Goal: Information Seeking & Learning: Learn about a topic

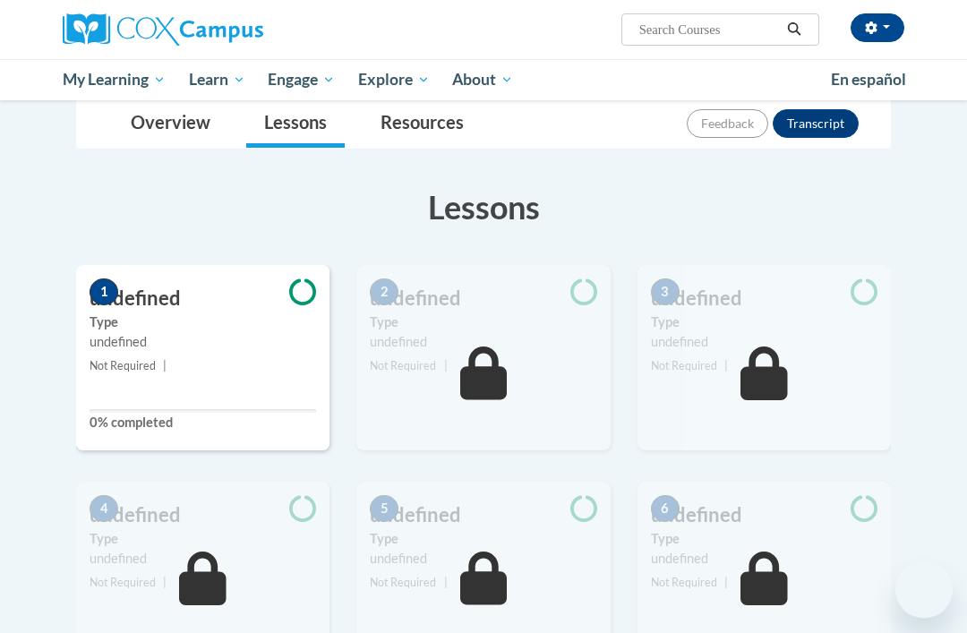
scroll to position [203, 0]
click at [0, 0] on span "My Course Progress" at bounding box center [0, 0] width 0 height 0
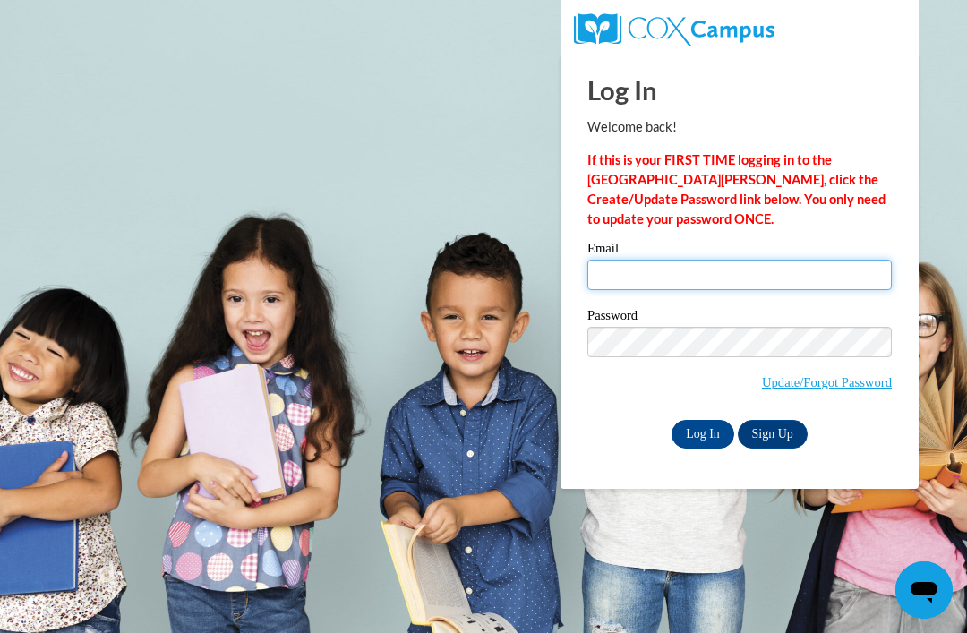
type input "teecher1n2@gmail.com"
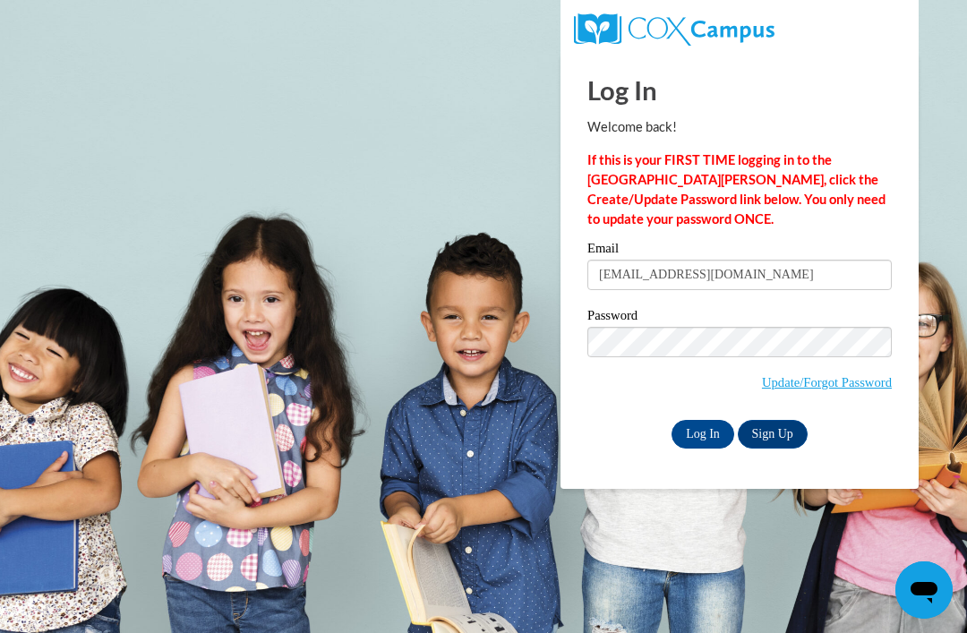
click at [703, 433] on input "Log In" at bounding box center [703, 434] width 63 height 29
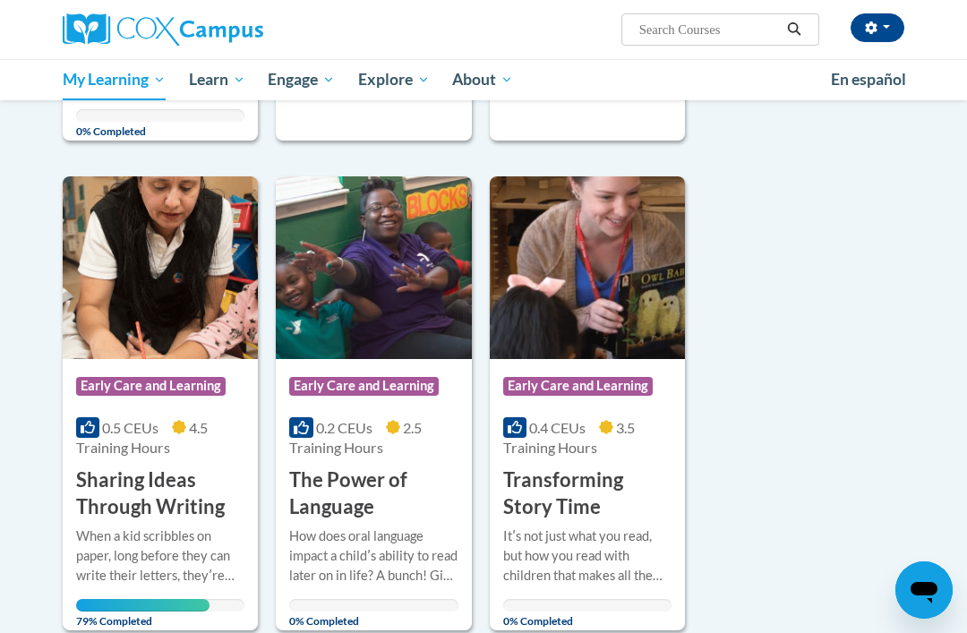
scroll to position [763, 0]
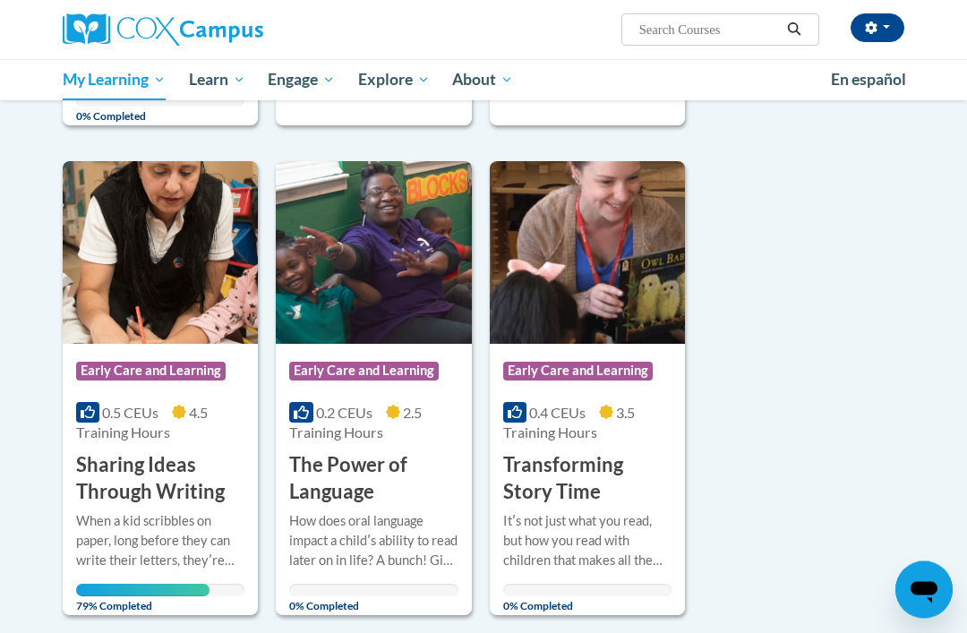
click at [148, 254] on img at bounding box center [160, 253] width 195 height 183
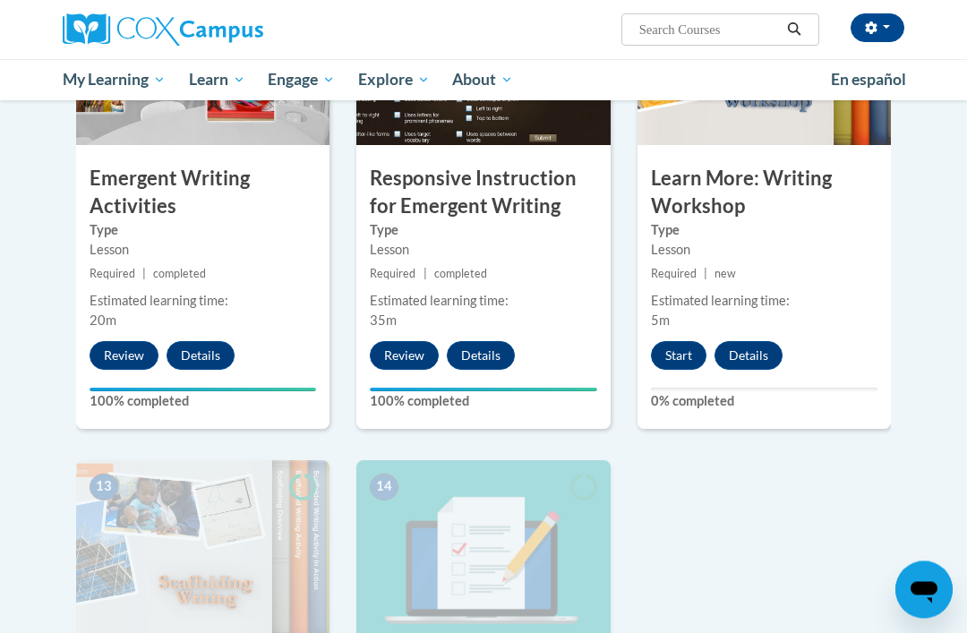
scroll to position [2013, 0]
click at [694, 350] on button "Start" at bounding box center [679, 355] width 56 height 29
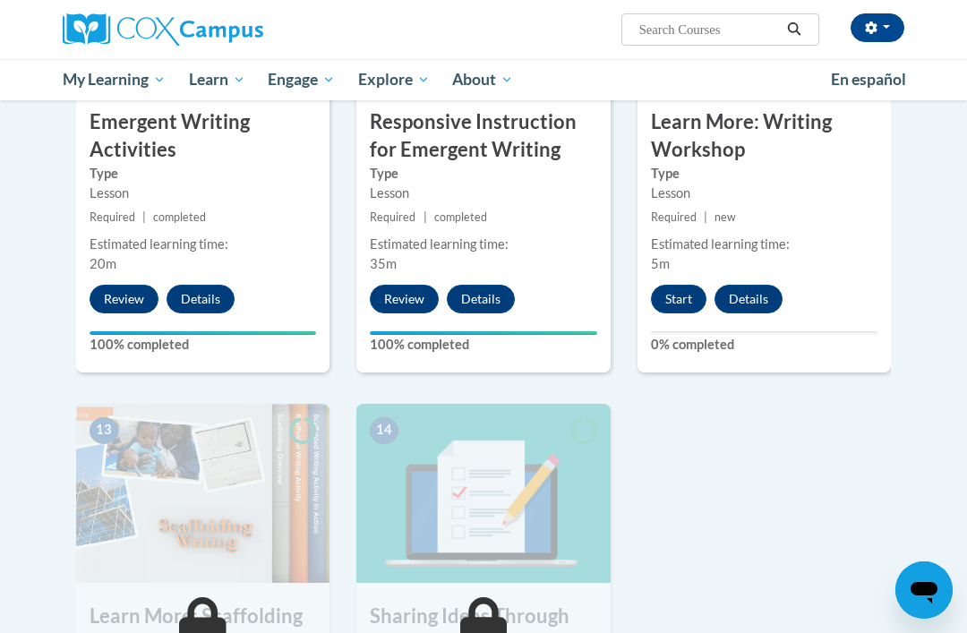
scroll to position [2070, 0]
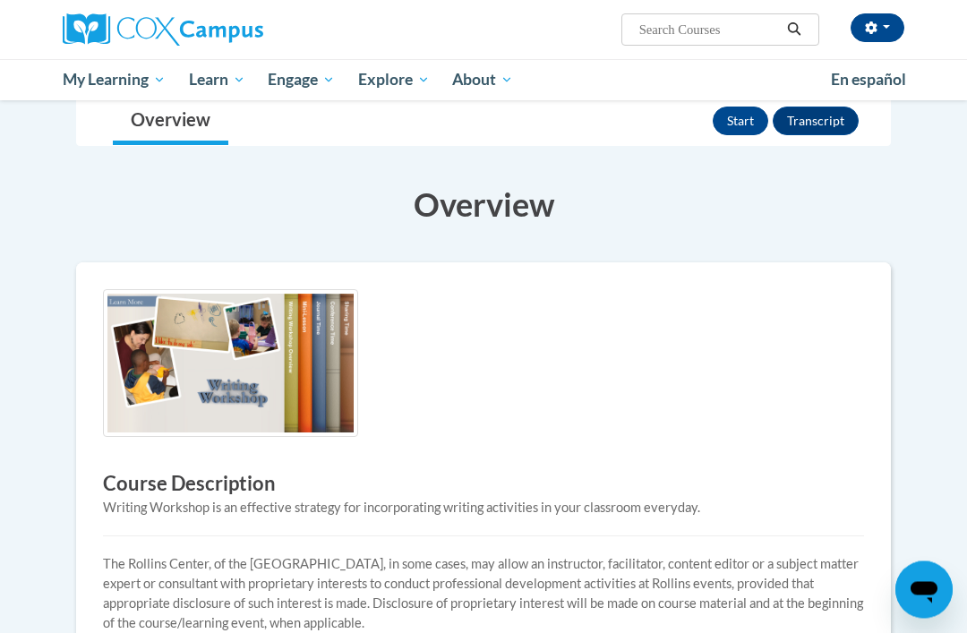
scroll to position [162, 0]
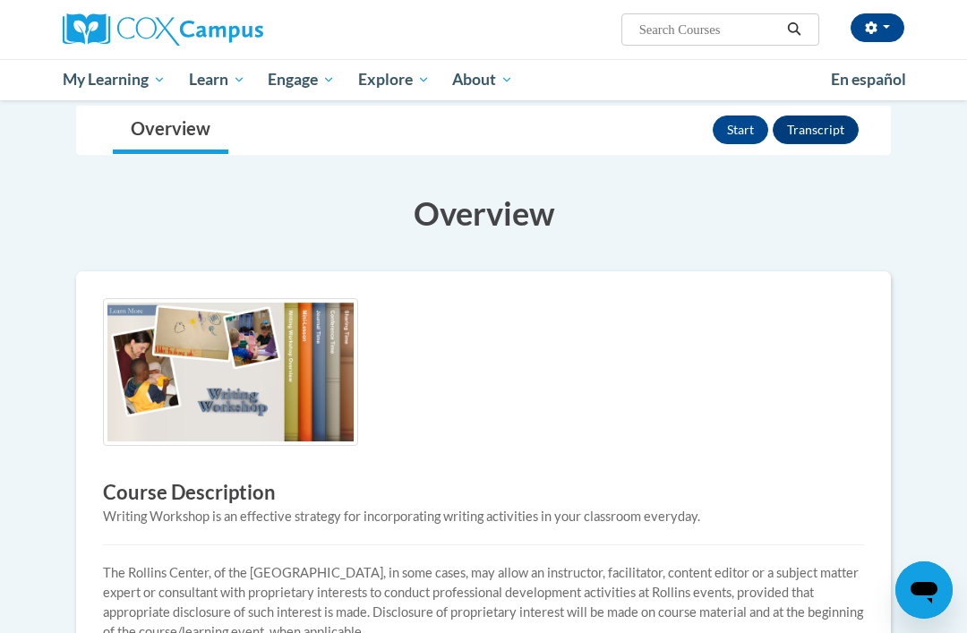
click at [753, 136] on button "Start" at bounding box center [741, 130] width 56 height 29
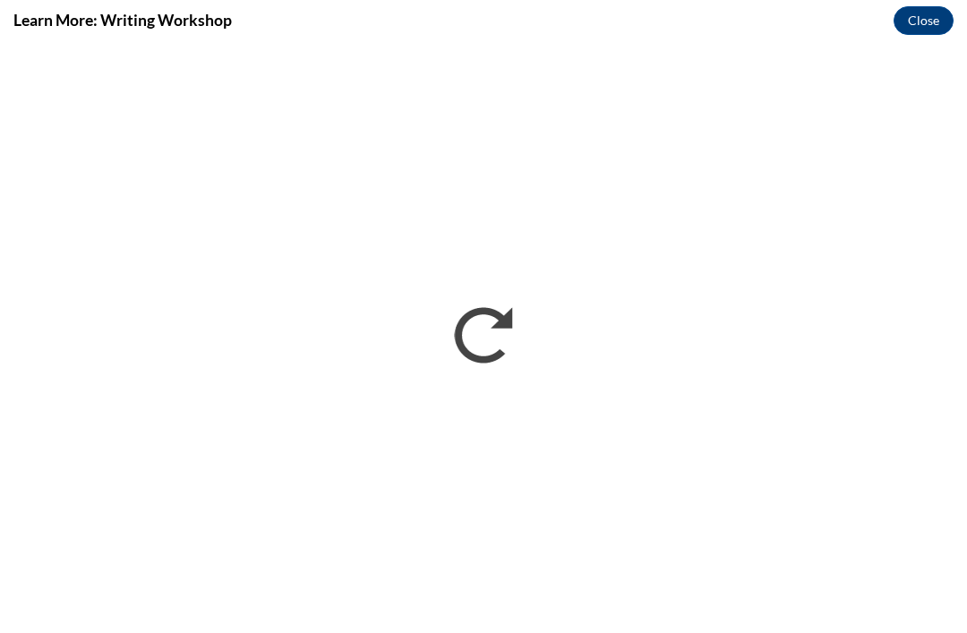
scroll to position [0, 0]
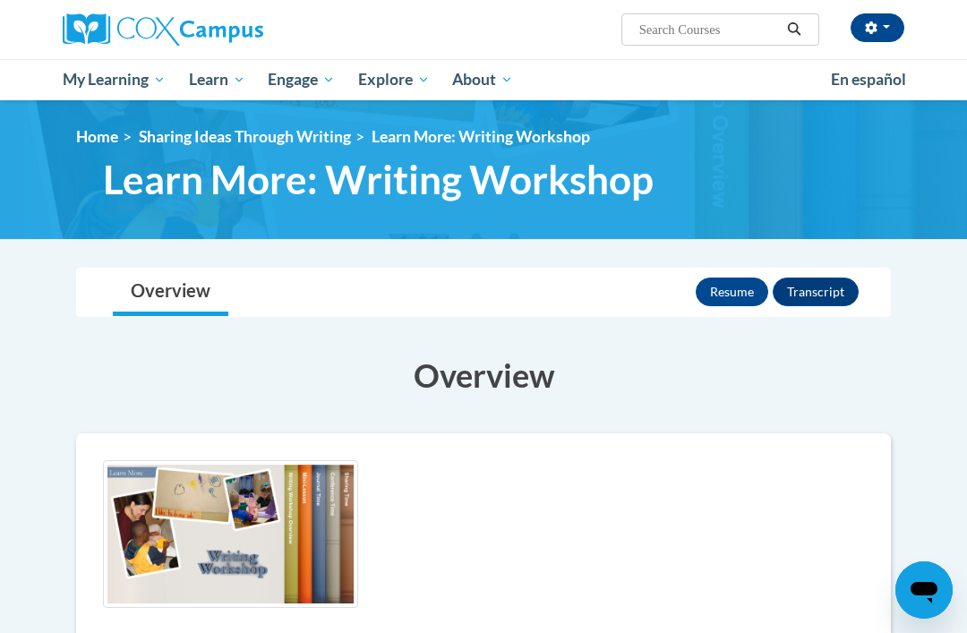
click at [738, 290] on button "Resume" at bounding box center [732, 292] width 73 height 29
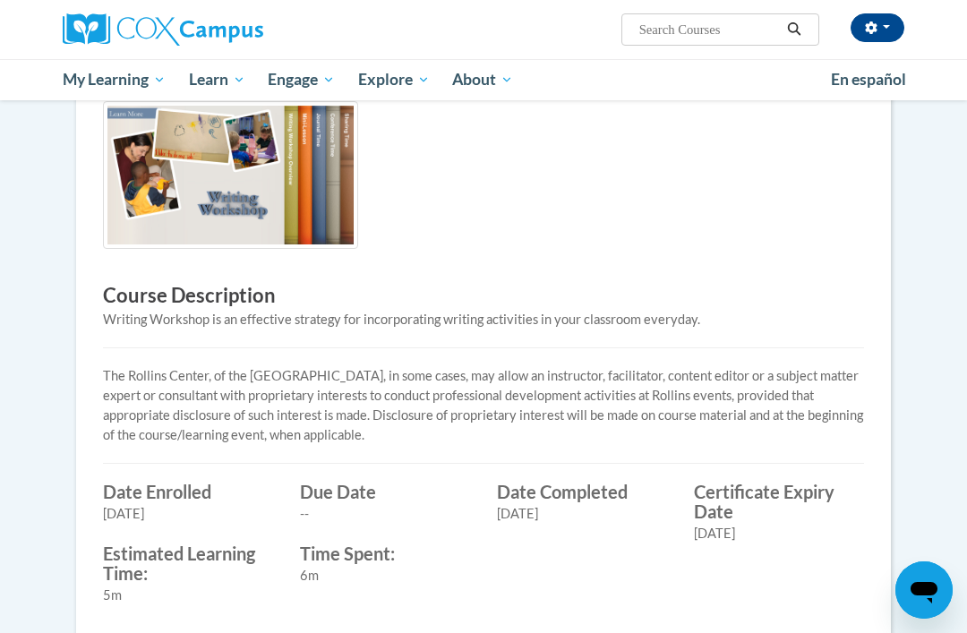
scroll to position [357, 0]
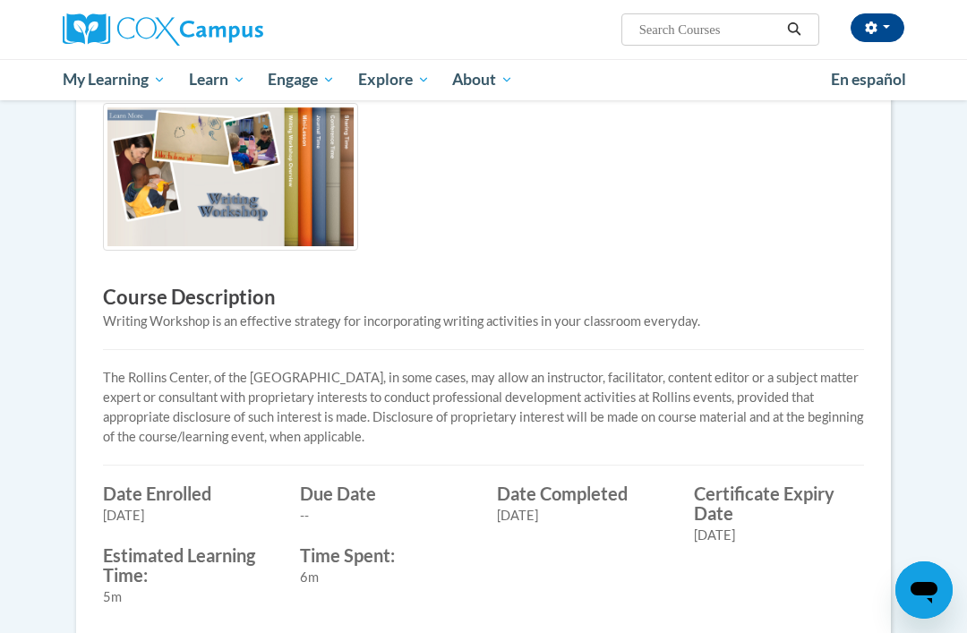
click at [0, 0] on span "My Course Progress" at bounding box center [0, 0] width 0 height 0
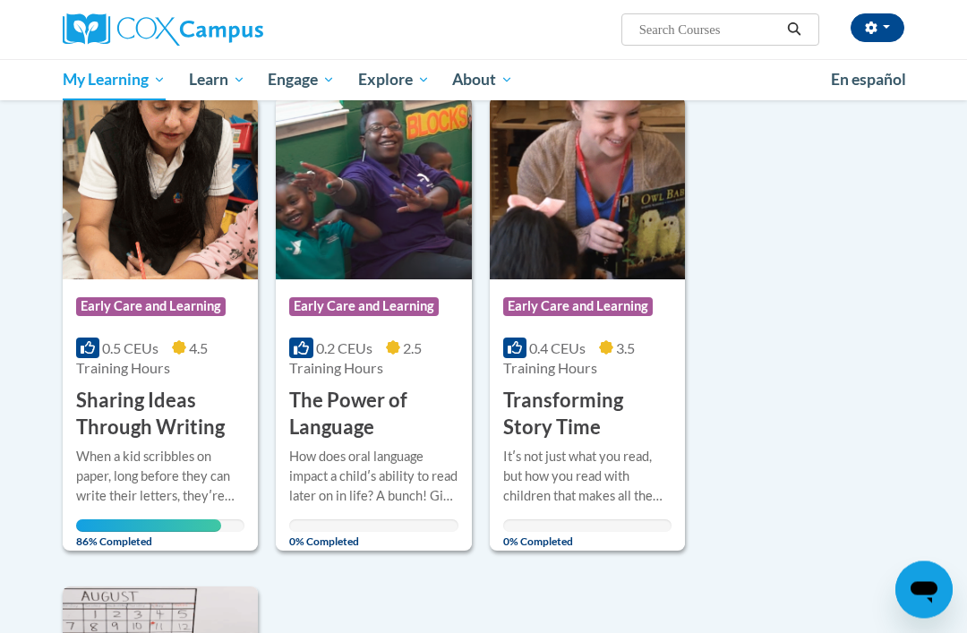
scroll to position [824, 0]
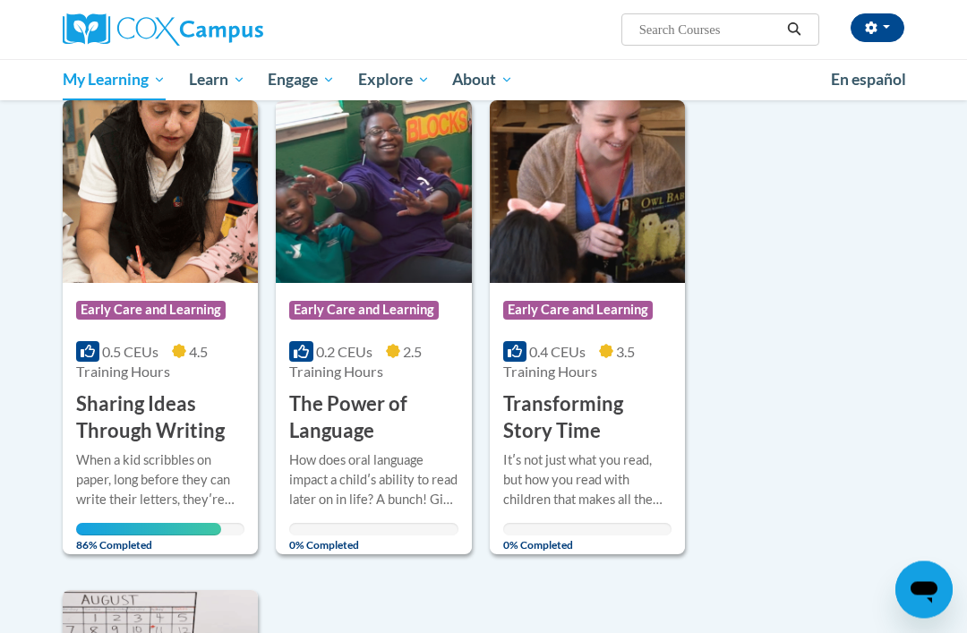
click at [184, 408] on h3 "Sharing Ideas Through Writing" at bounding box center [160, 419] width 168 height 56
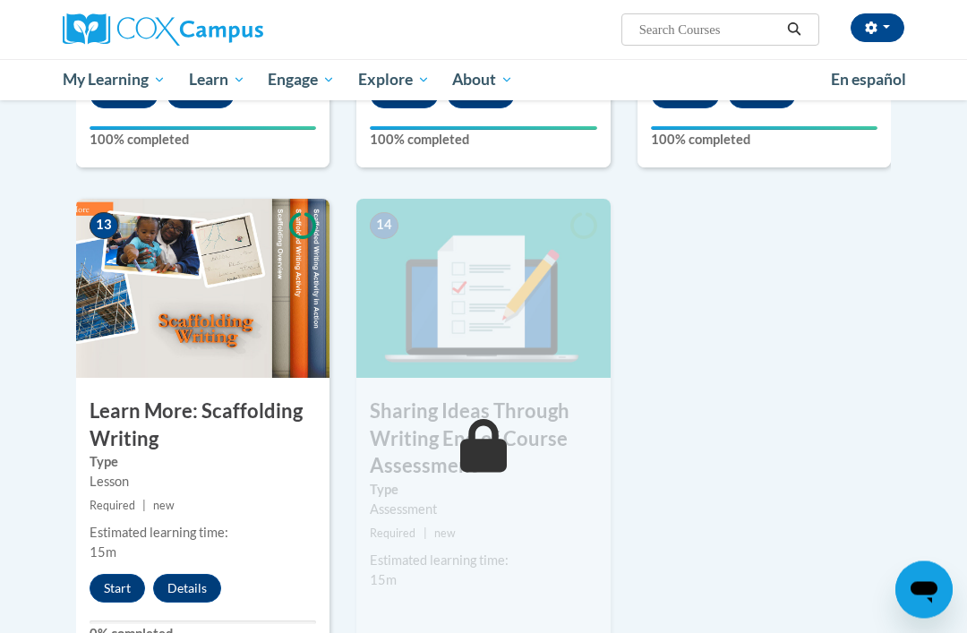
scroll to position [2271, 0]
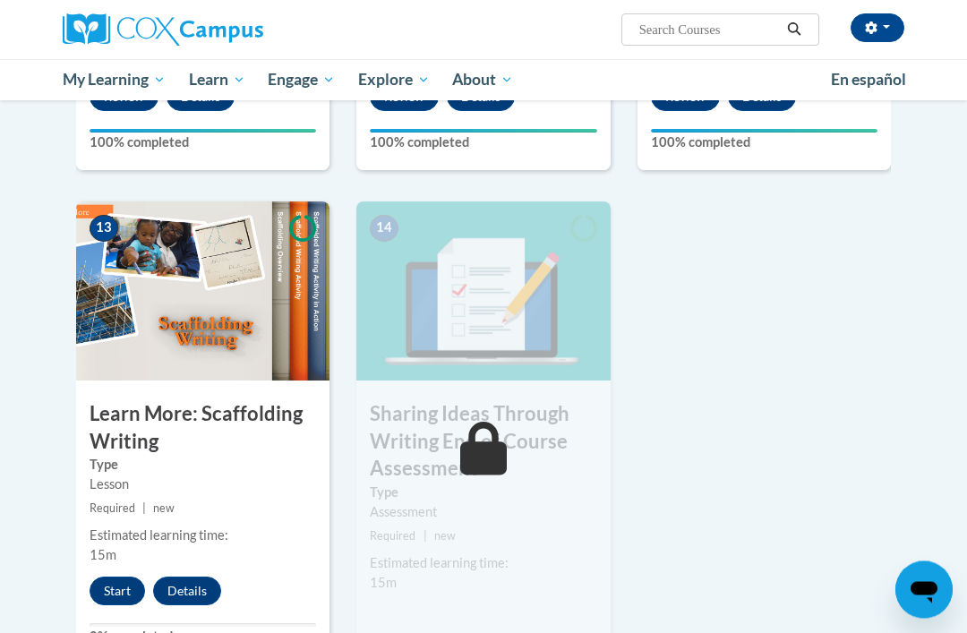
click at [118, 592] on button "Start" at bounding box center [118, 592] width 56 height 29
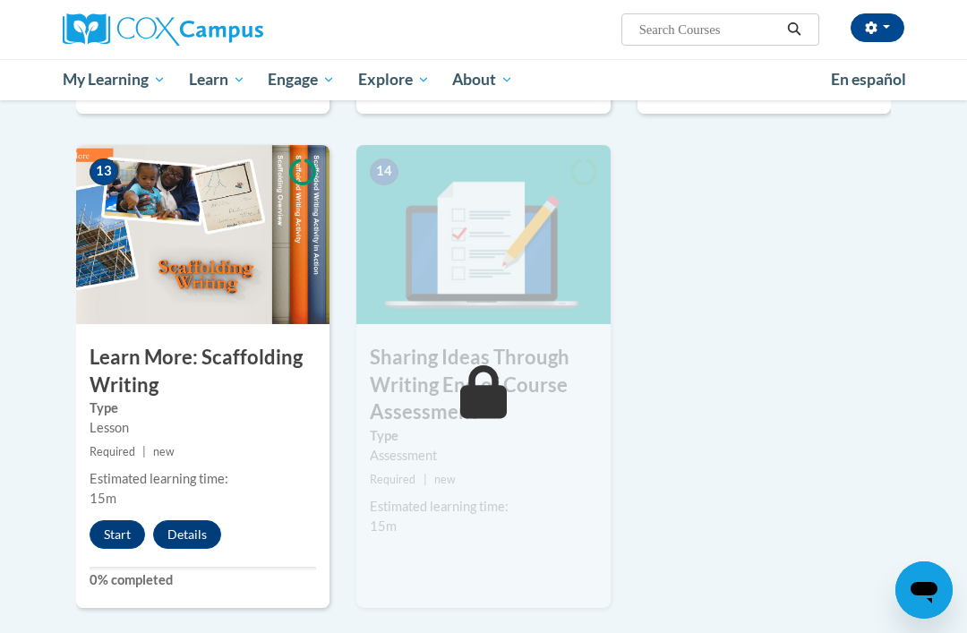
scroll to position [2329, 0]
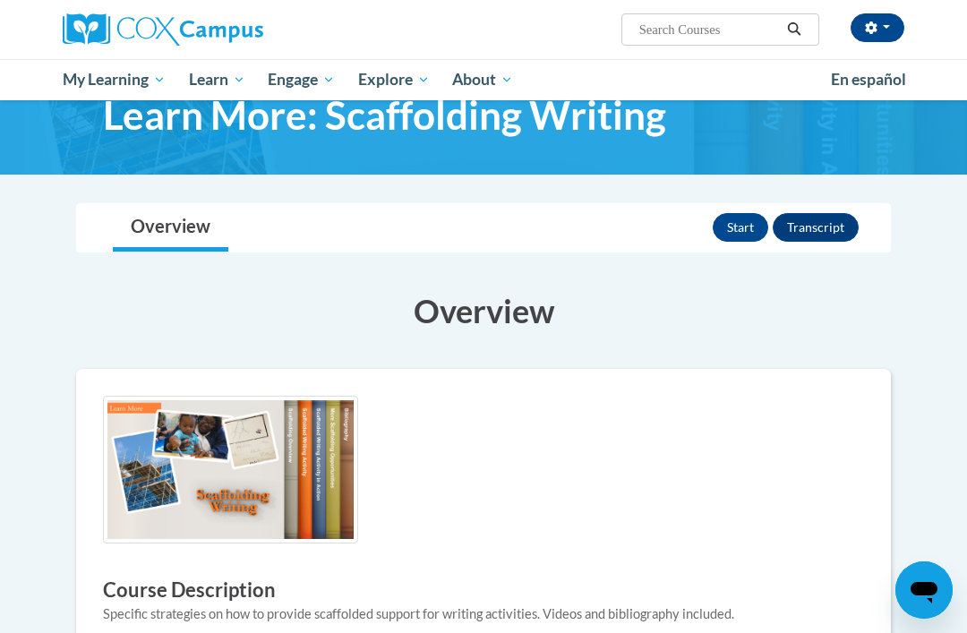
scroll to position [62, 0]
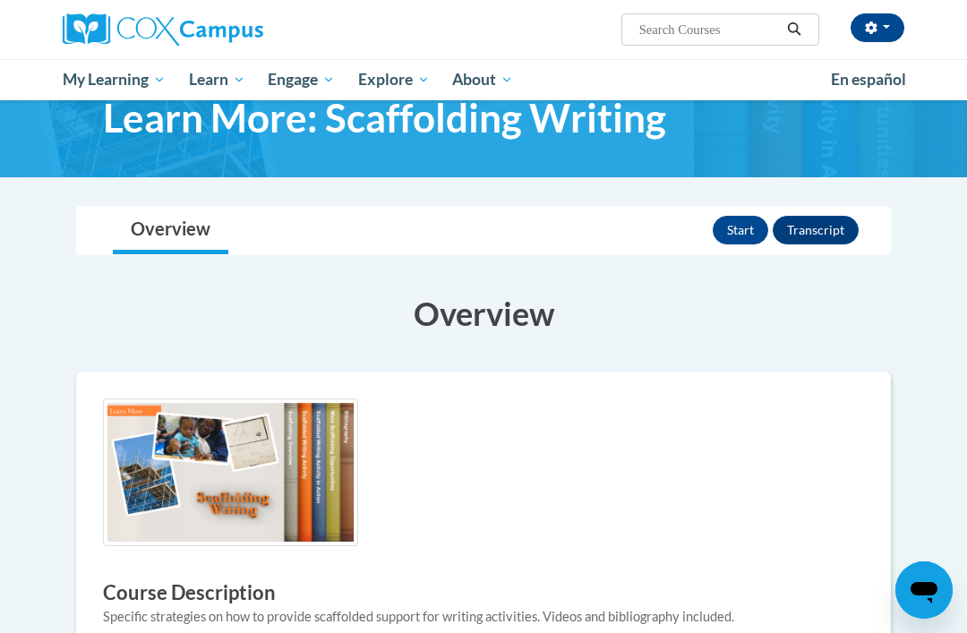
click at [742, 225] on button "Start" at bounding box center [741, 230] width 56 height 29
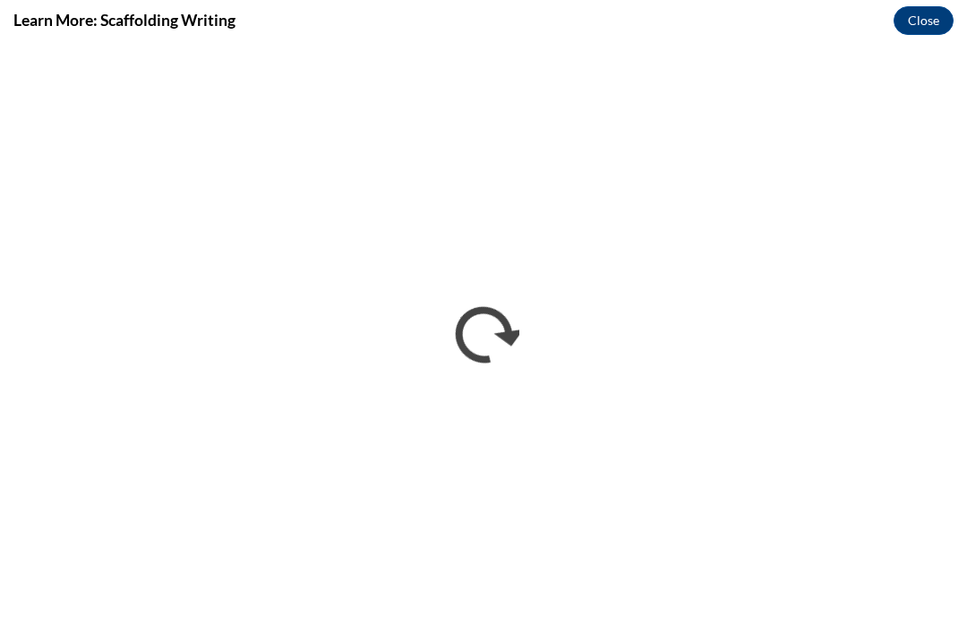
scroll to position [0, 0]
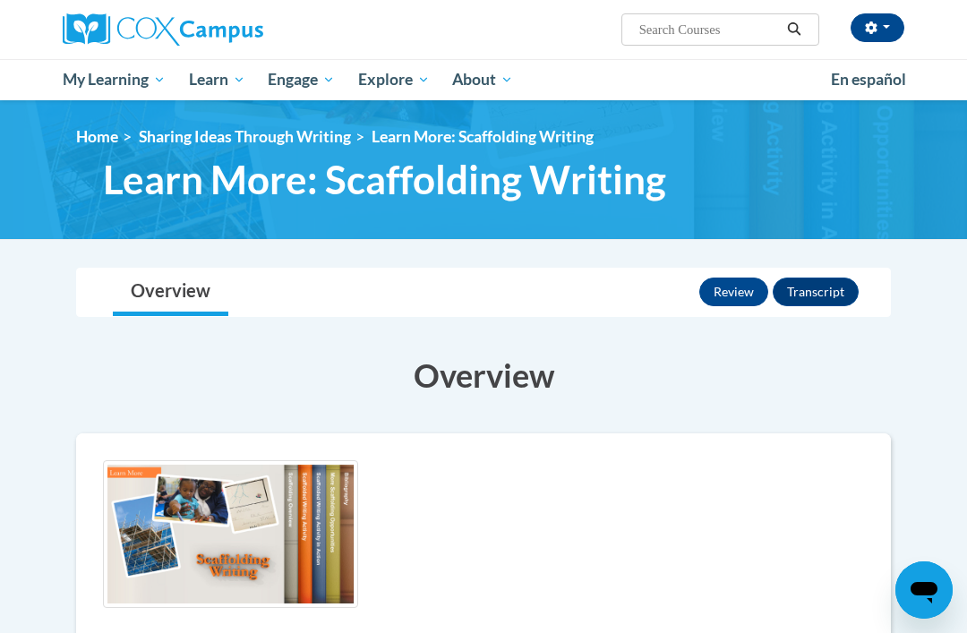
click at [0, 0] on span "My Course Progress" at bounding box center [0, 0] width 0 height 0
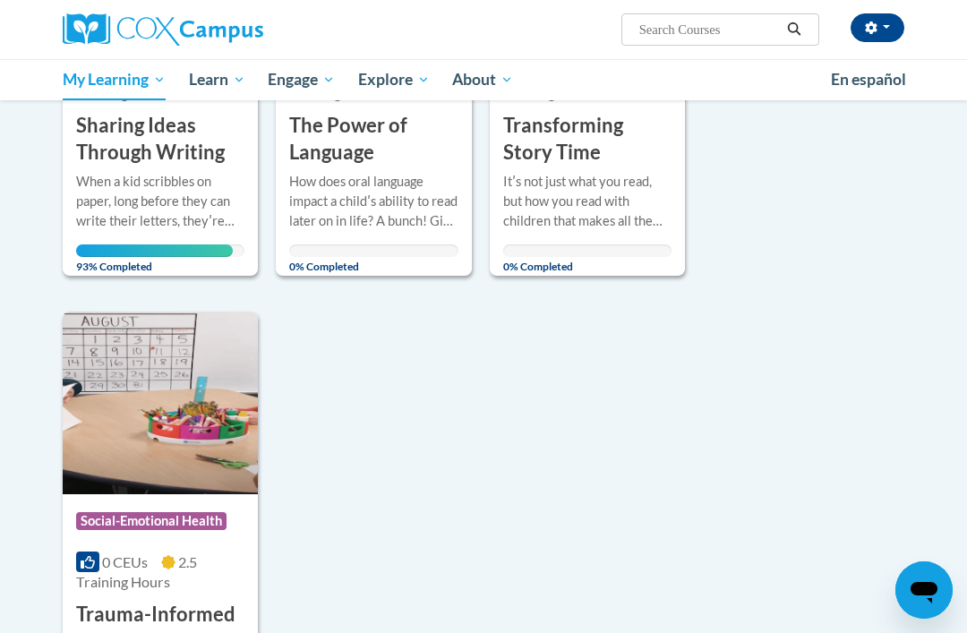
scroll to position [1084, 0]
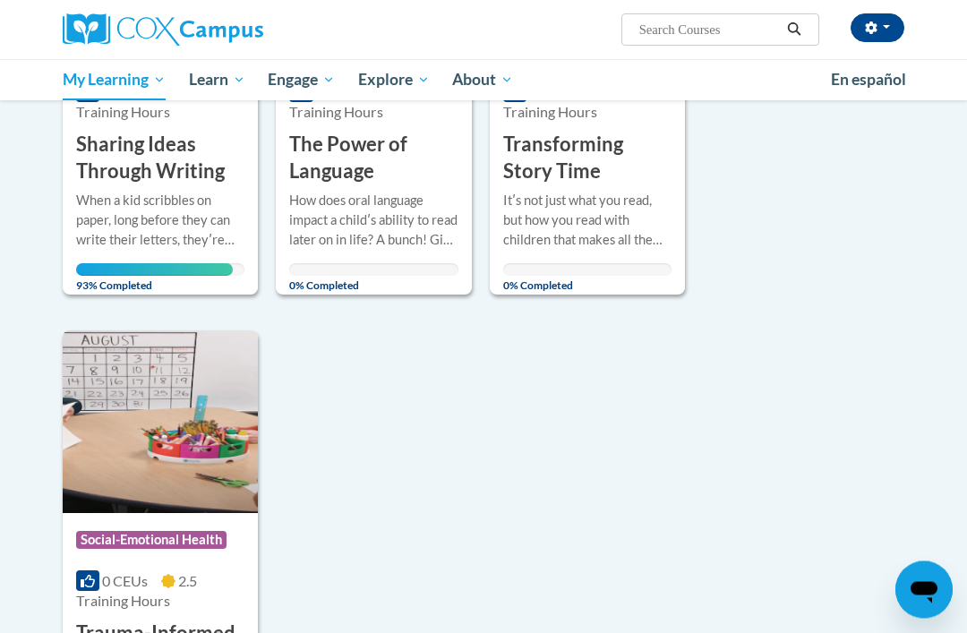
click at [184, 138] on h3 "Sharing Ideas Through Writing" at bounding box center [160, 160] width 168 height 56
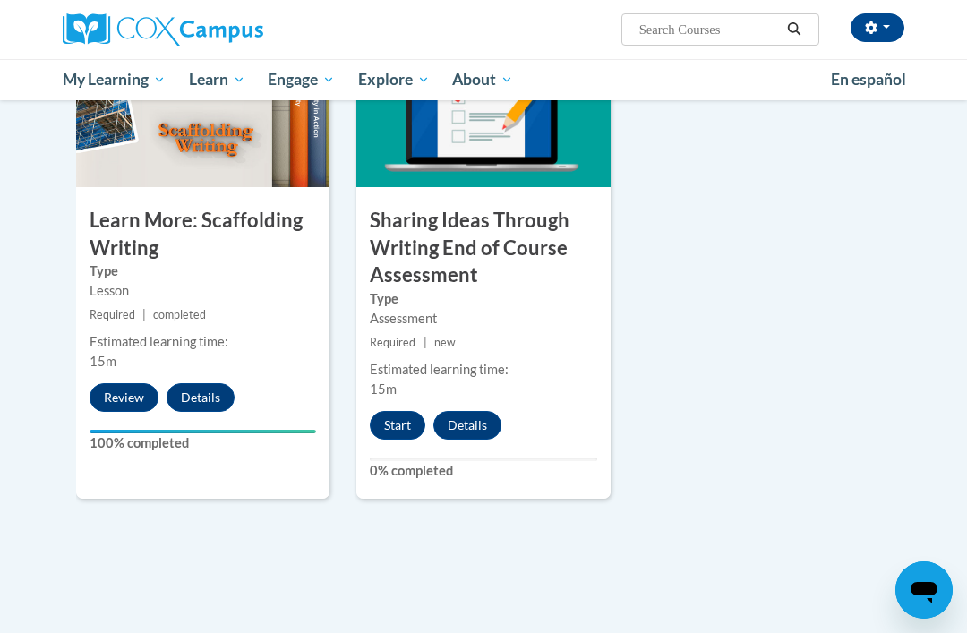
scroll to position [2470, 0]
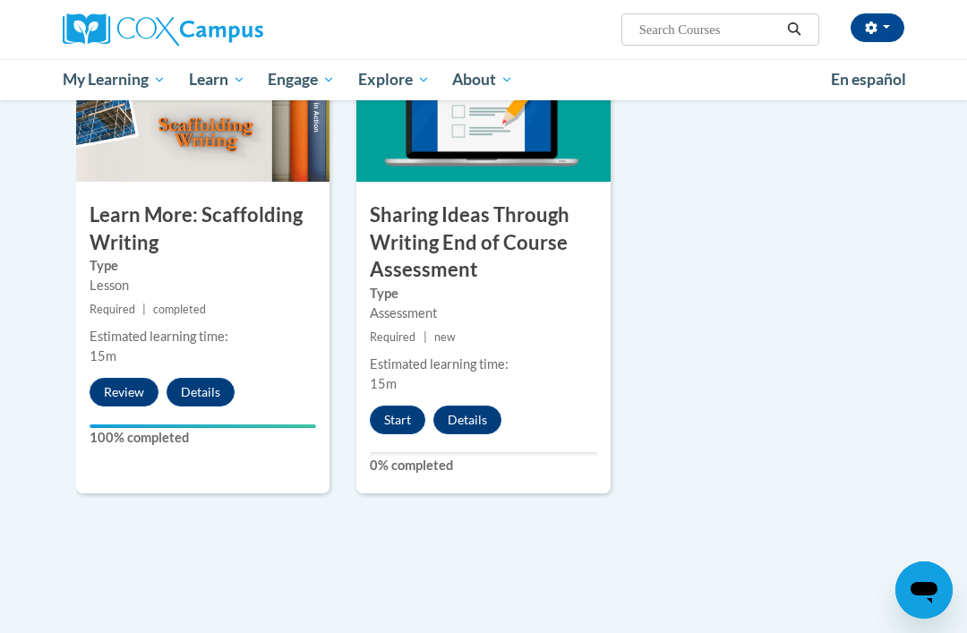
click at [405, 411] on button "Start" at bounding box center [398, 420] width 56 height 29
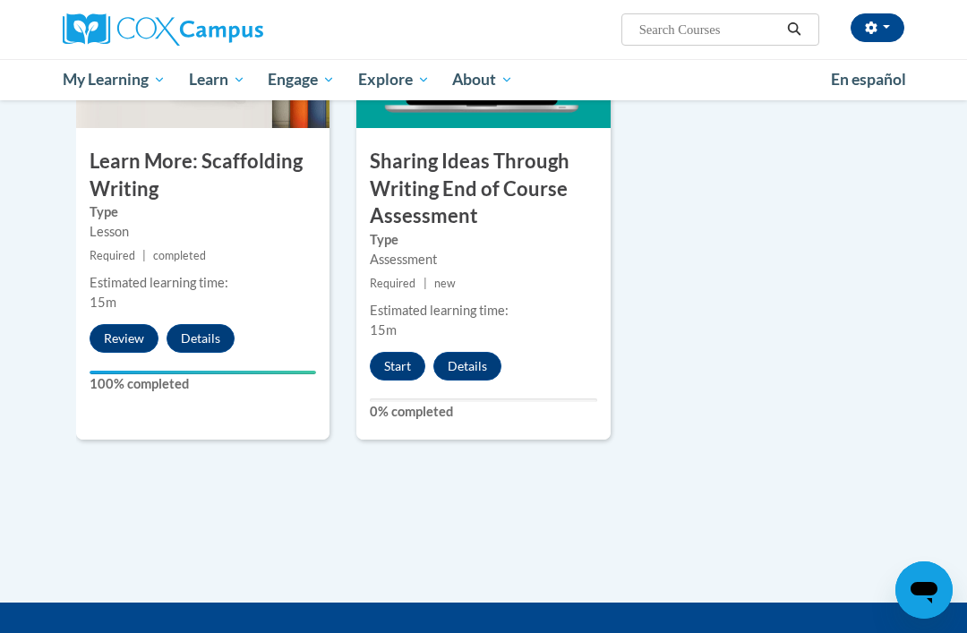
scroll to position [2528, 0]
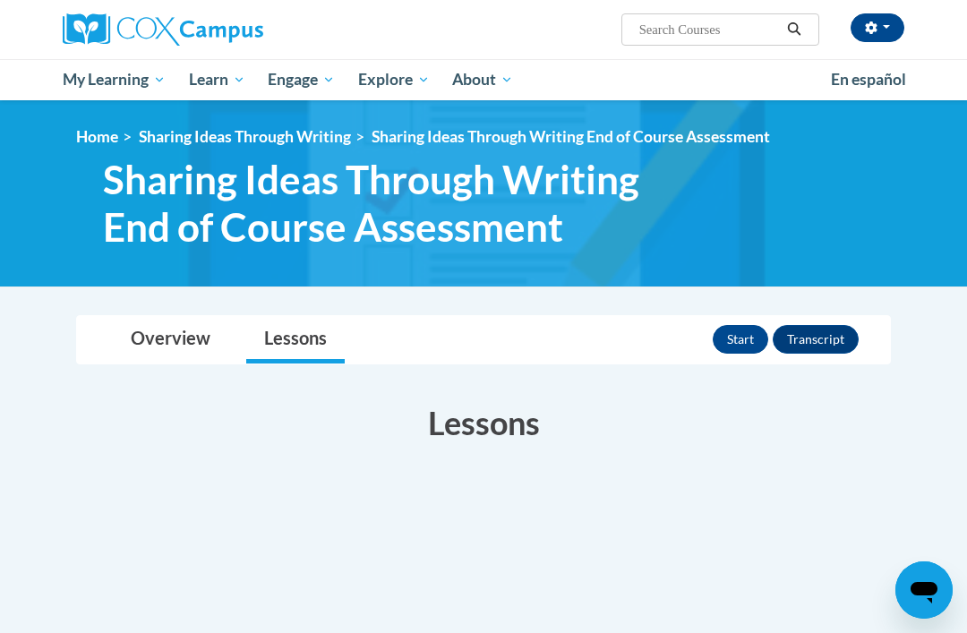
click at [748, 333] on button "Start" at bounding box center [741, 339] width 56 height 29
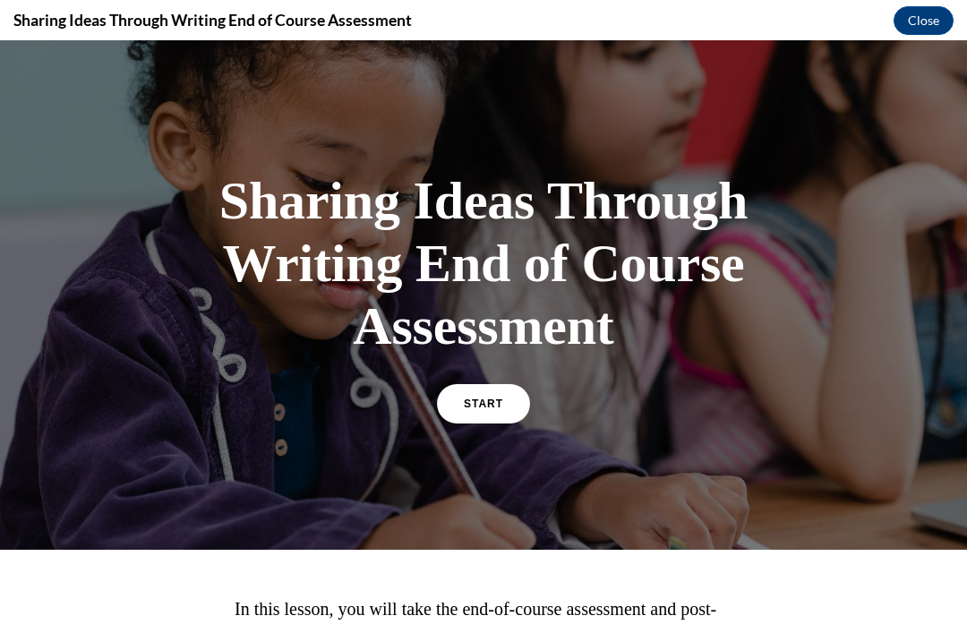
click at [491, 403] on span "START" at bounding box center [483, 404] width 39 height 13
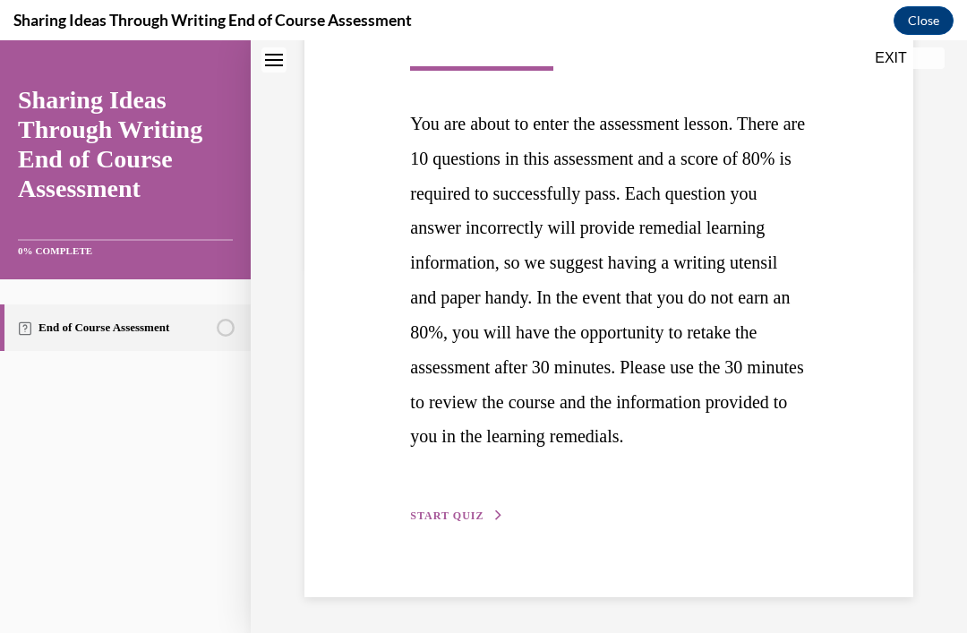
scroll to position [394, 0]
click at [455, 520] on span "START QUIZ" at bounding box center [446, 516] width 73 height 13
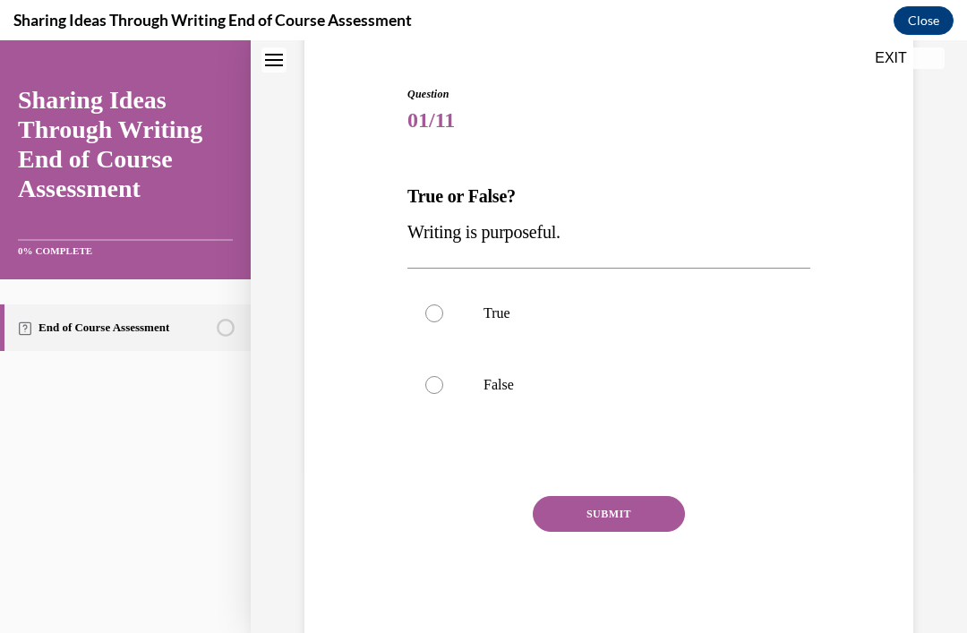
scroll to position [142, 0]
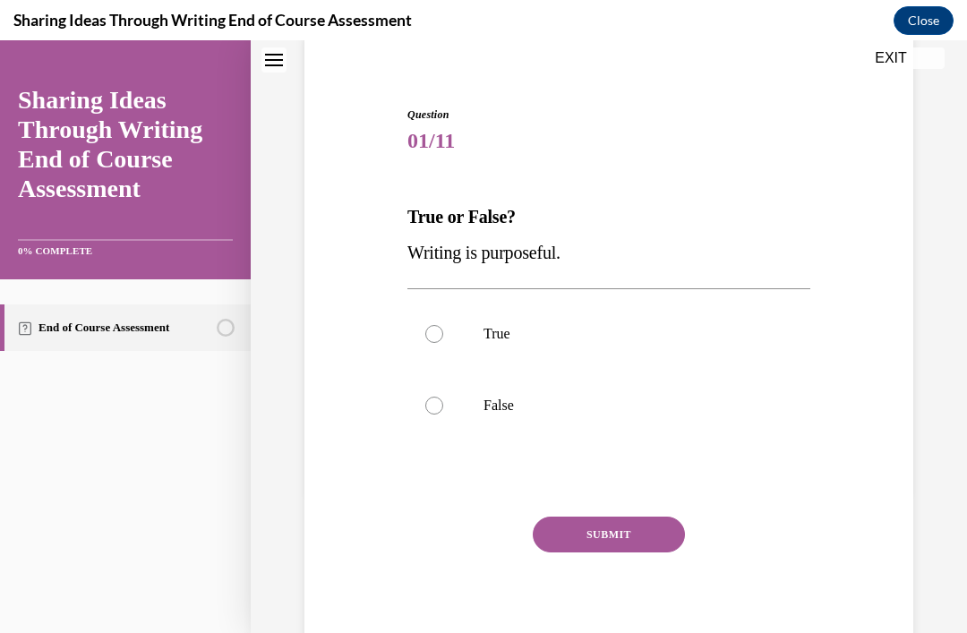
click at [443, 344] on label "True" at bounding box center [609, 334] width 403 height 72
click at [443, 343] on input "True" at bounding box center [434, 334] width 18 height 18
radio input "true"
click at [648, 546] on button "SUBMIT" at bounding box center [609, 535] width 152 height 36
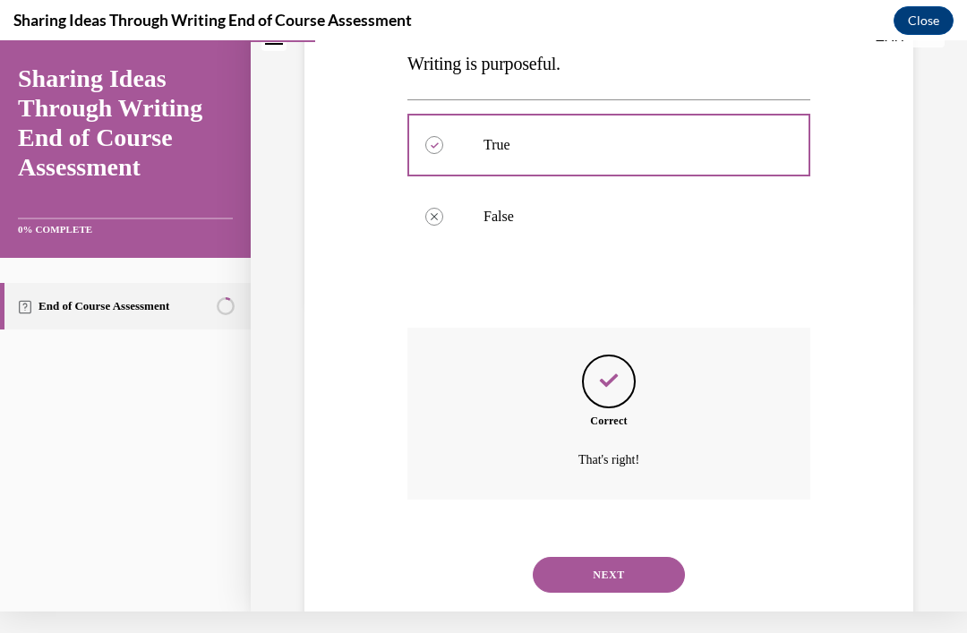
scroll to position [331, 0]
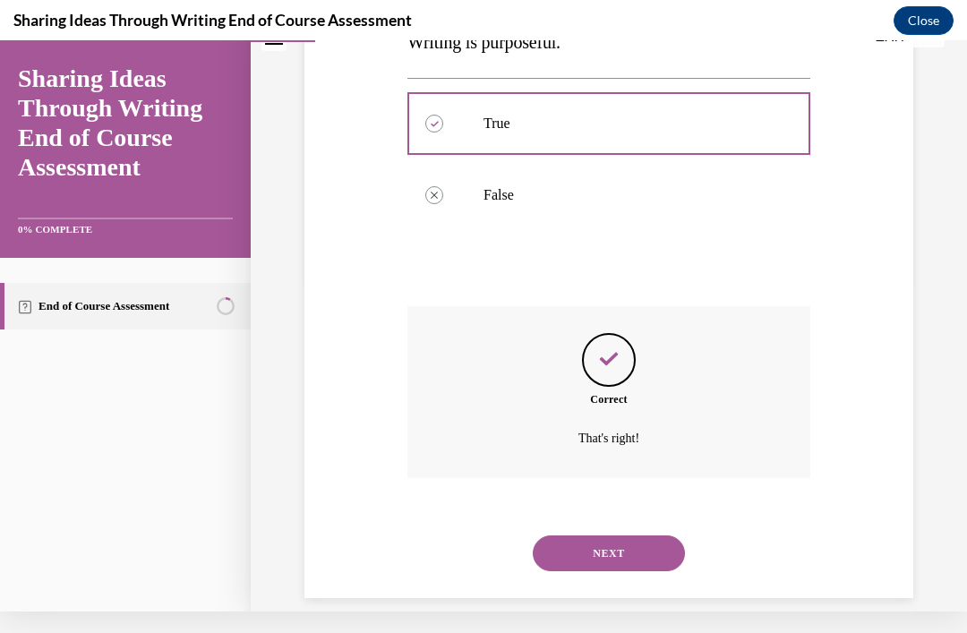
click at [645, 544] on button "NEXT" at bounding box center [609, 554] width 152 height 36
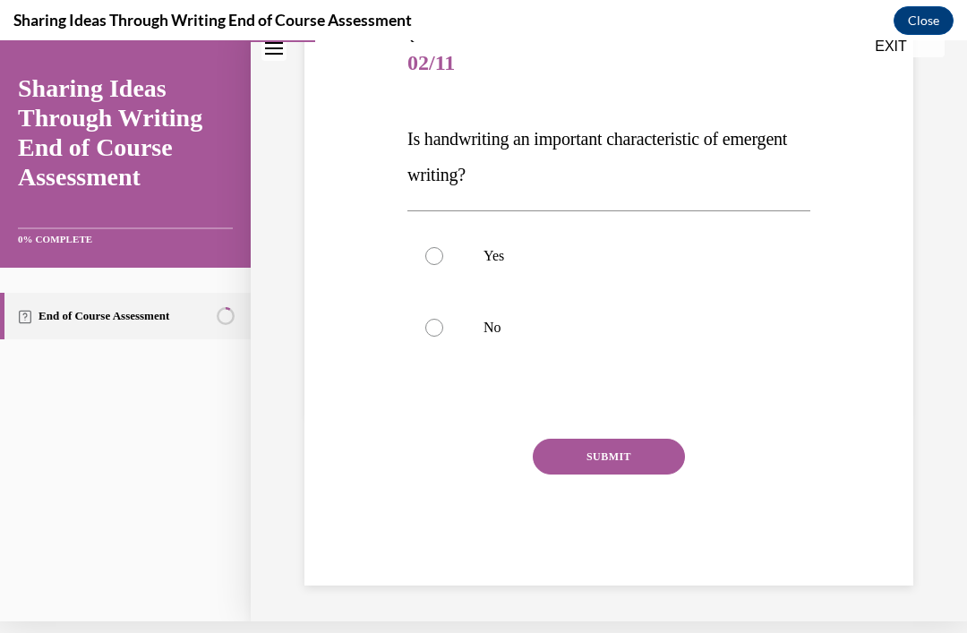
scroll to position [187, 0]
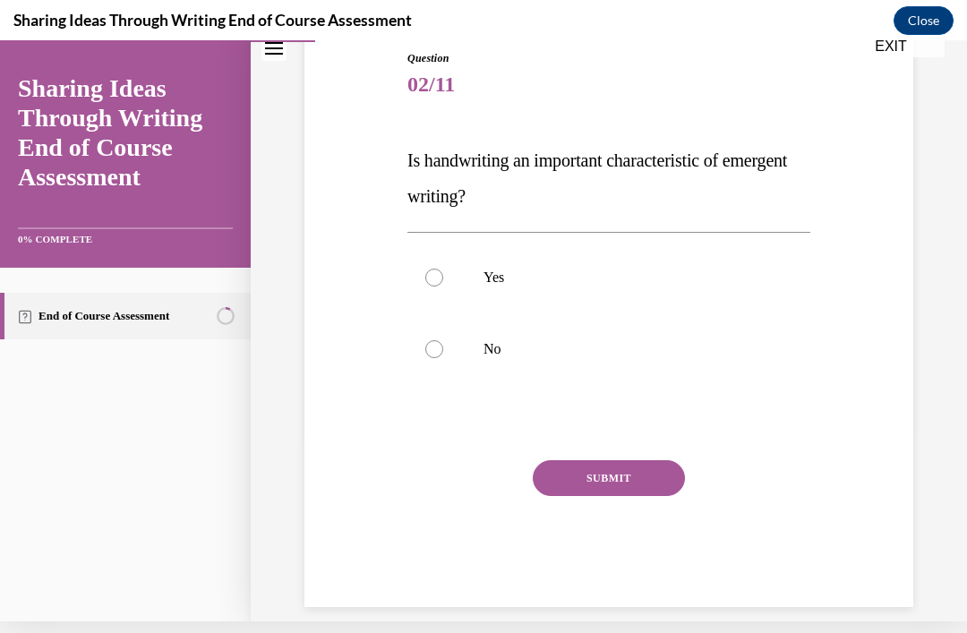
click at [441, 346] on div at bounding box center [434, 349] width 18 height 18
click at [441, 346] on input "No" at bounding box center [434, 349] width 18 height 18
radio input "true"
click at [656, 472] on button "SUBMIT" at bounding box center [609, 478] width 152 height 36
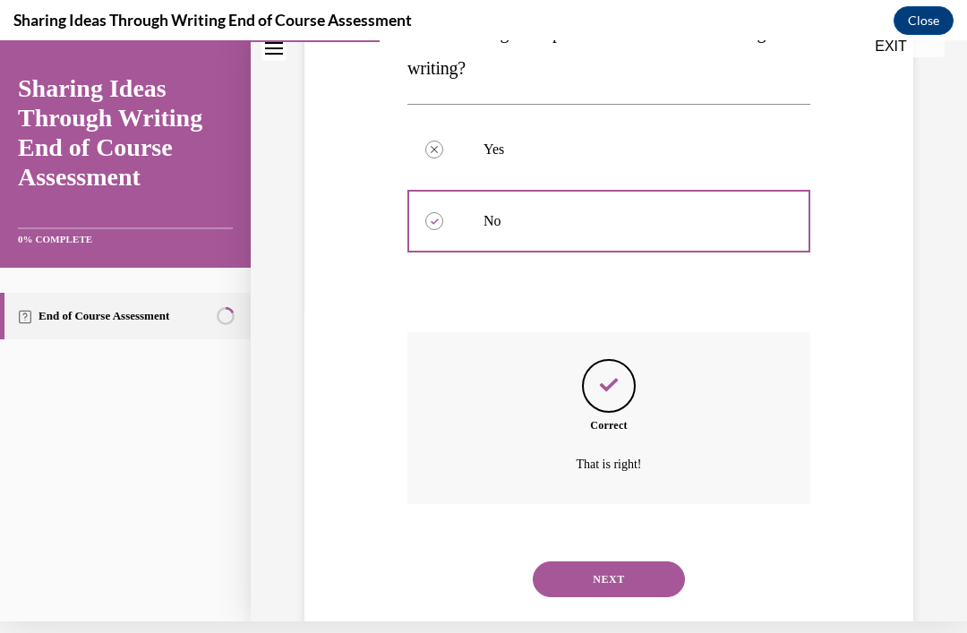
scroll to position [331, 0]
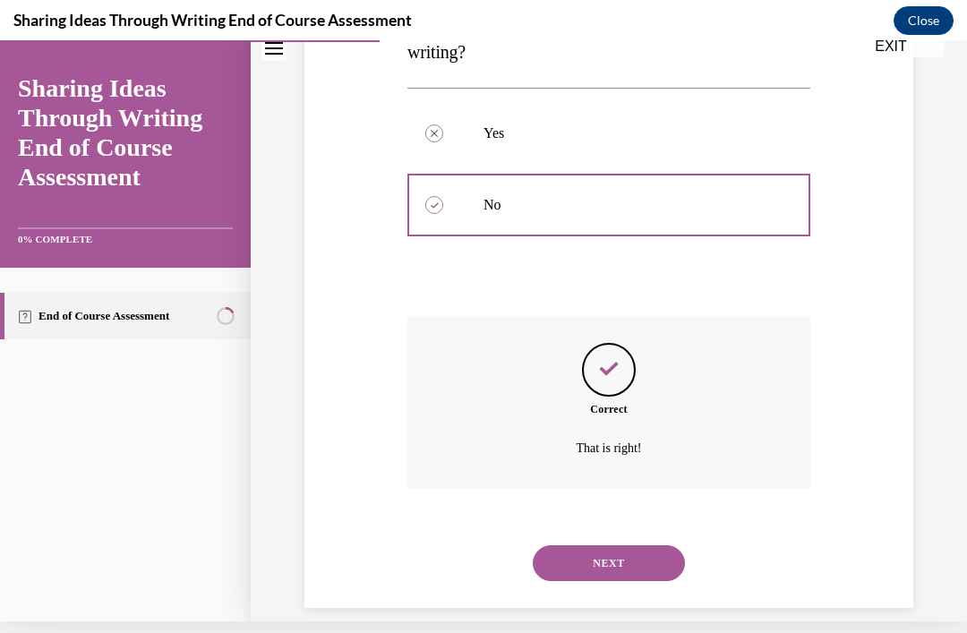
click at [634, 545] on button "NEXT" at bounding box center [609, 563] width 152 height 36
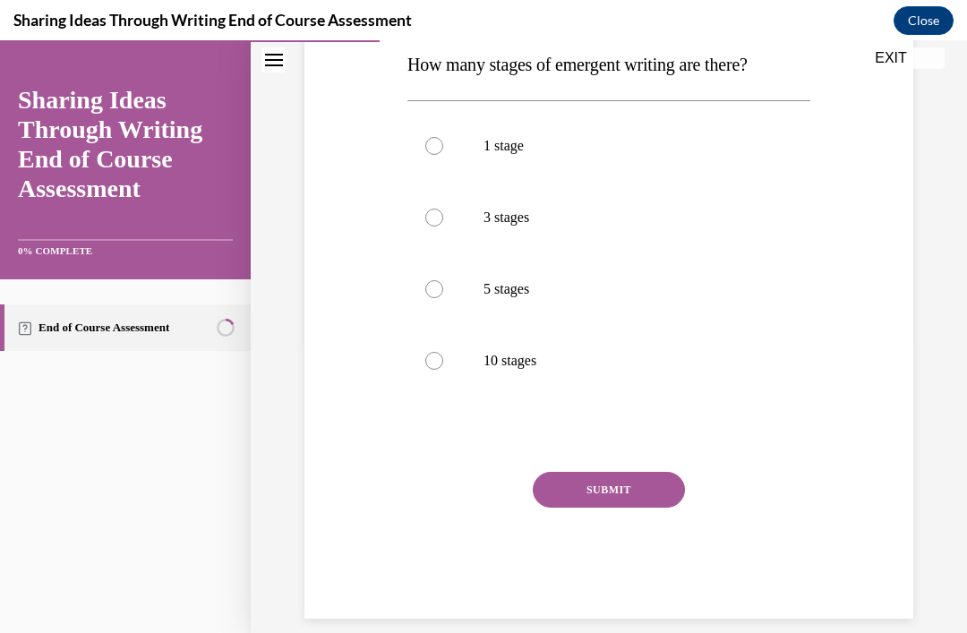
scroll to position [286, 0]
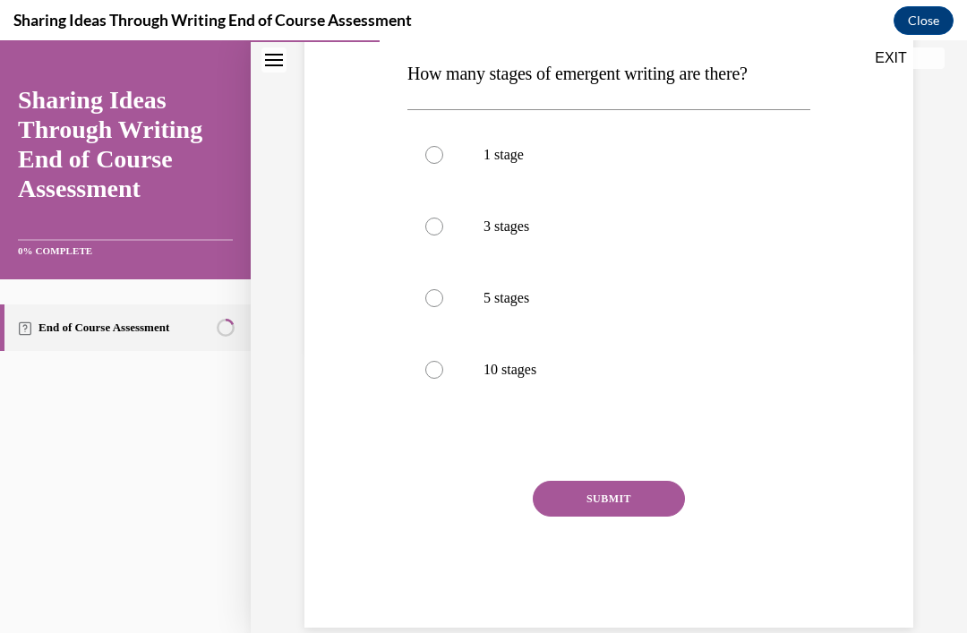
click at [446, 308] on label "5 stages" at bounding box center [609, 298] width 403 height 72
click at [443, 307] on input "5 stages" at bounding box center [434, 298] width 18 height 18
radio input "true"
click at [644, 495] on button "SUBMIT" at bounding box center [609, 499] width 152 height 36
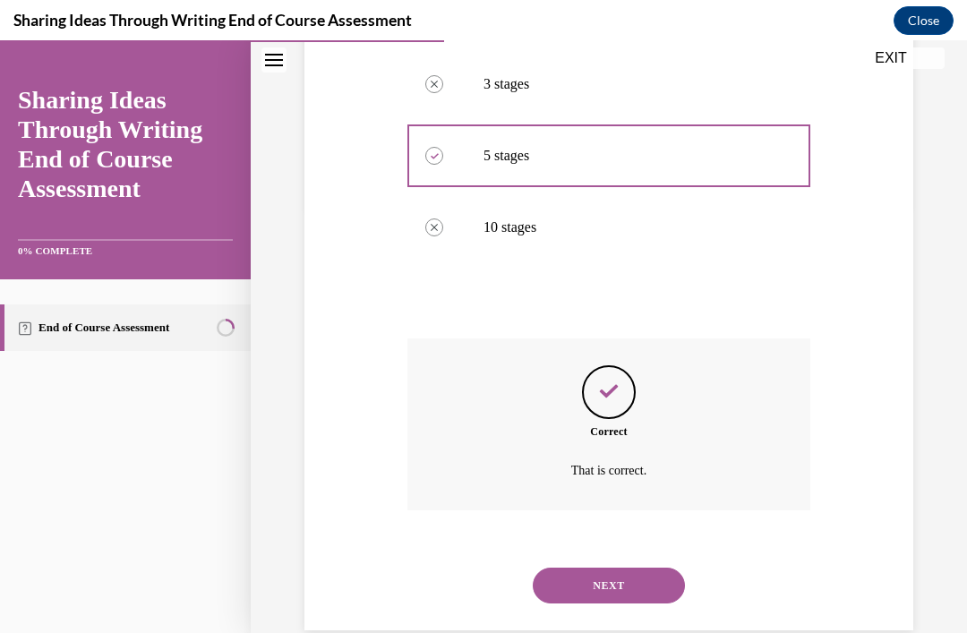
scroll to position [439, 0]
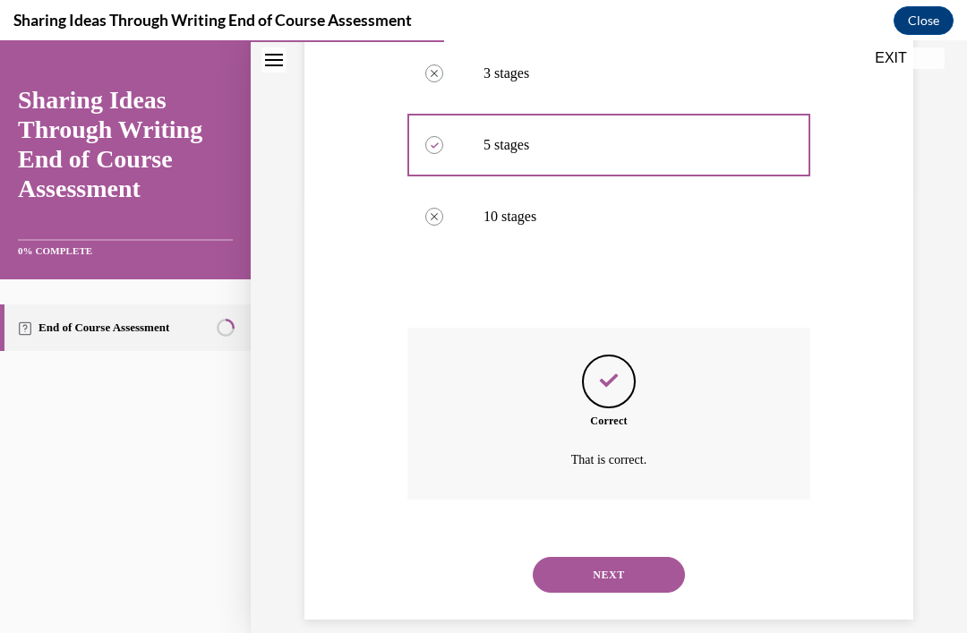
click at [642, 557] on button "NEXT" at bounding box center [609, 575] width 152 height 36
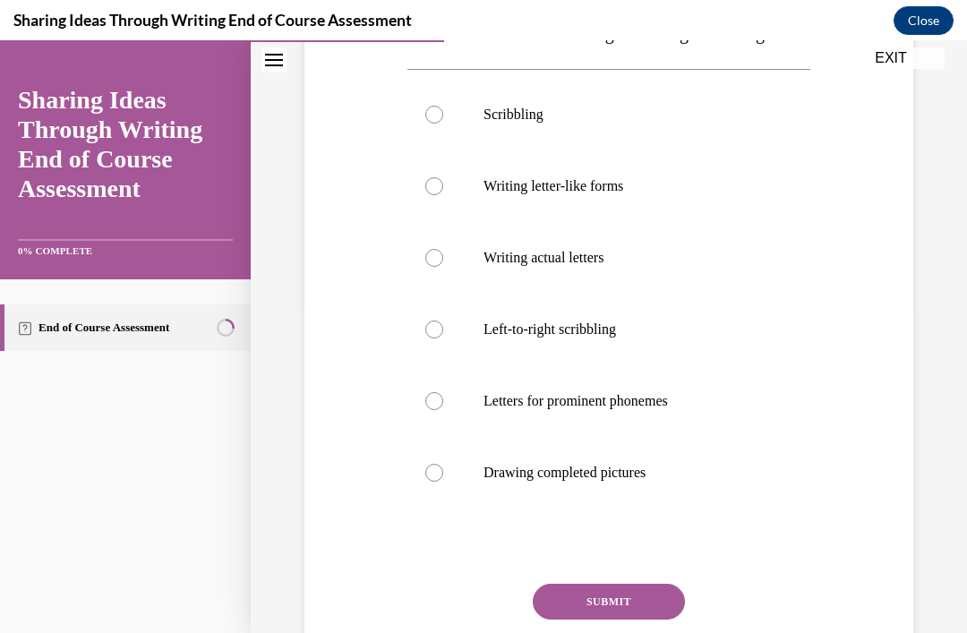
scroll to position [334, 0]
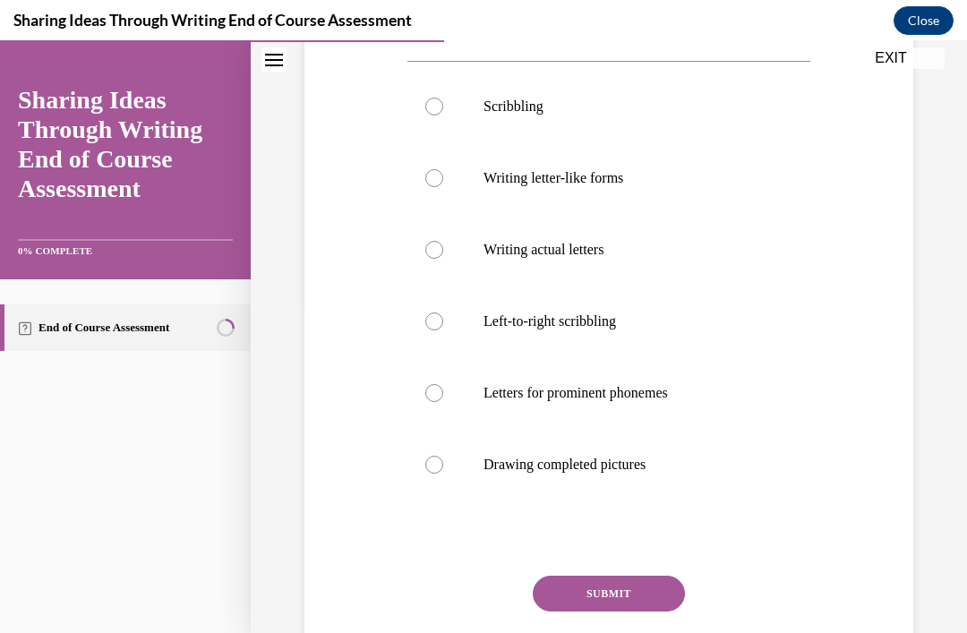
click at [442, 466] on div at bounding box center [434, 465] width 18 height 18
click at [442, 466] on input "Drawing completed pictures" at bounding box center [434, 465] width 18 height 18
radio input "true"
click at [622, 590] on button "SUBMIT" at bounding box center [609, 594] width 152 height 36
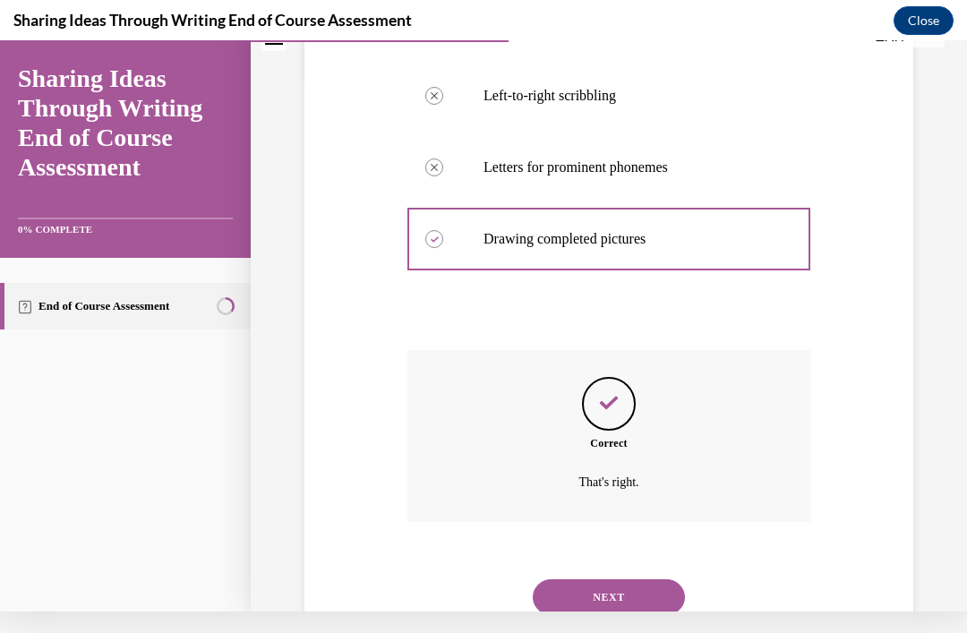
scroll to position [582, 0]
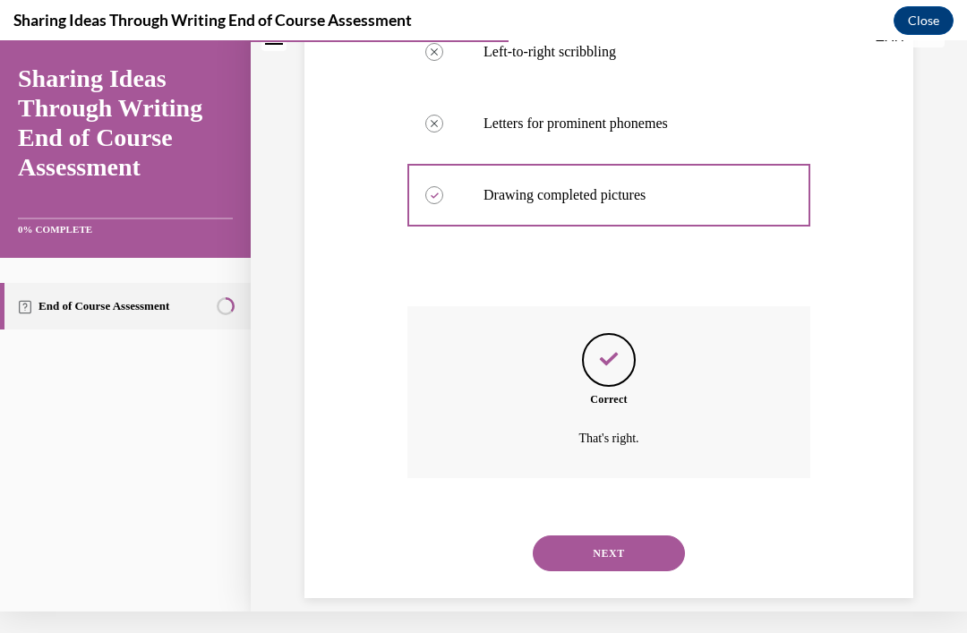
click at [652, 536] on button "NEXT" at bounding box center [609, 554] width 152 height 36
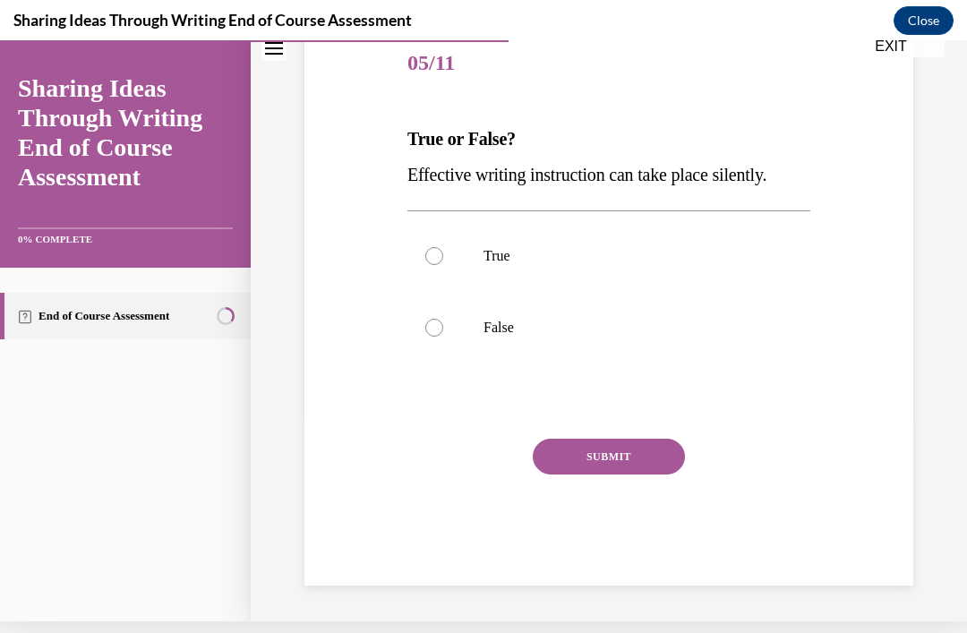
scroll to position [187, 0]
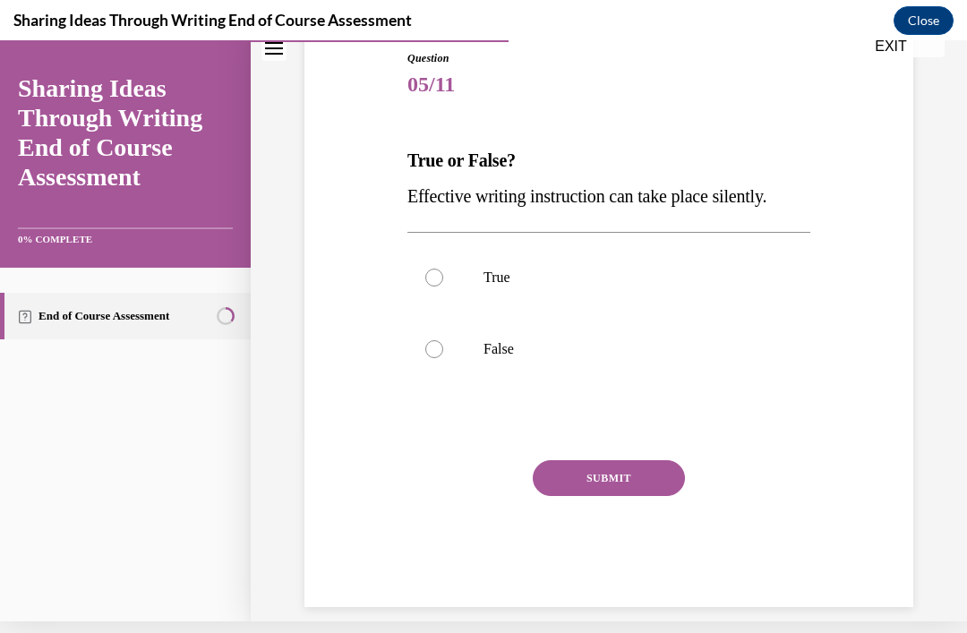
click at [449, 356] on label "False" at bounding box center [609, 349] width 403 height 72
click at [443, 356] on input "False" at bounding box center [434, 349] width 18 height 18
radio input "true"
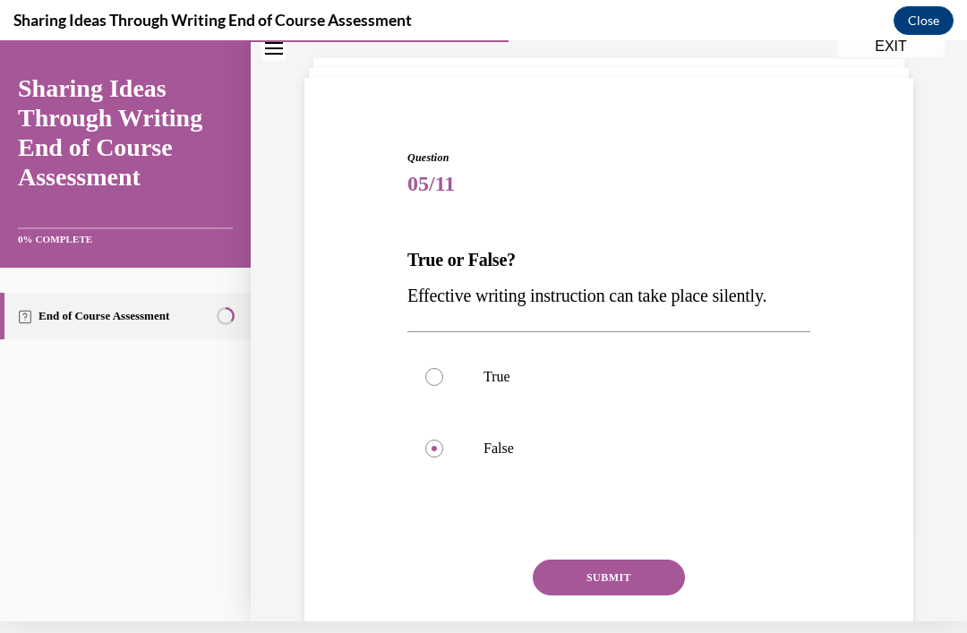
scroll to position [88, 0]
click at [636, 586] on button "SUBMIT" at bounding box center [609, 578] width 152 height 36
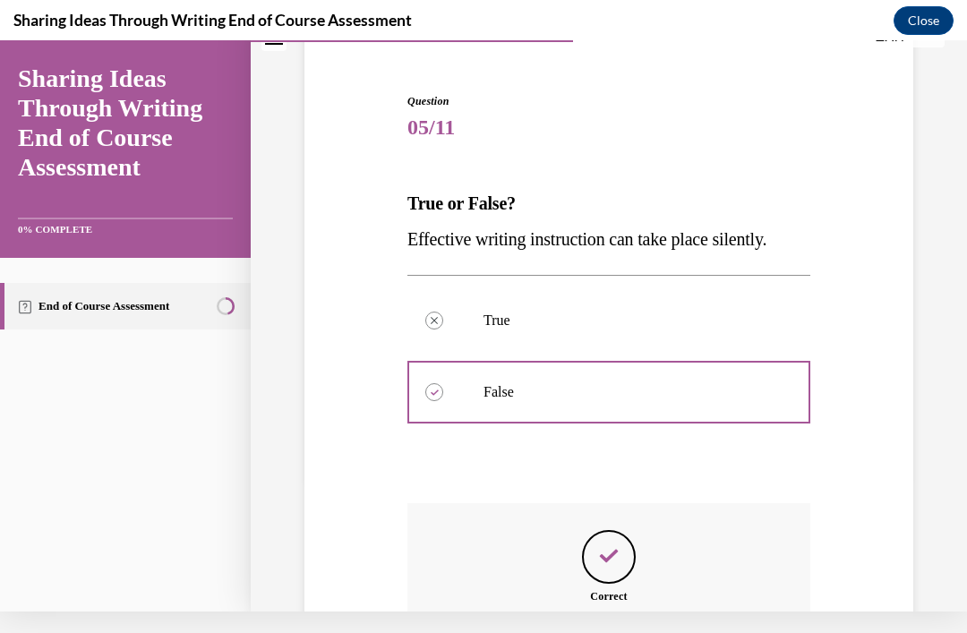
scroll to position [331, 0]
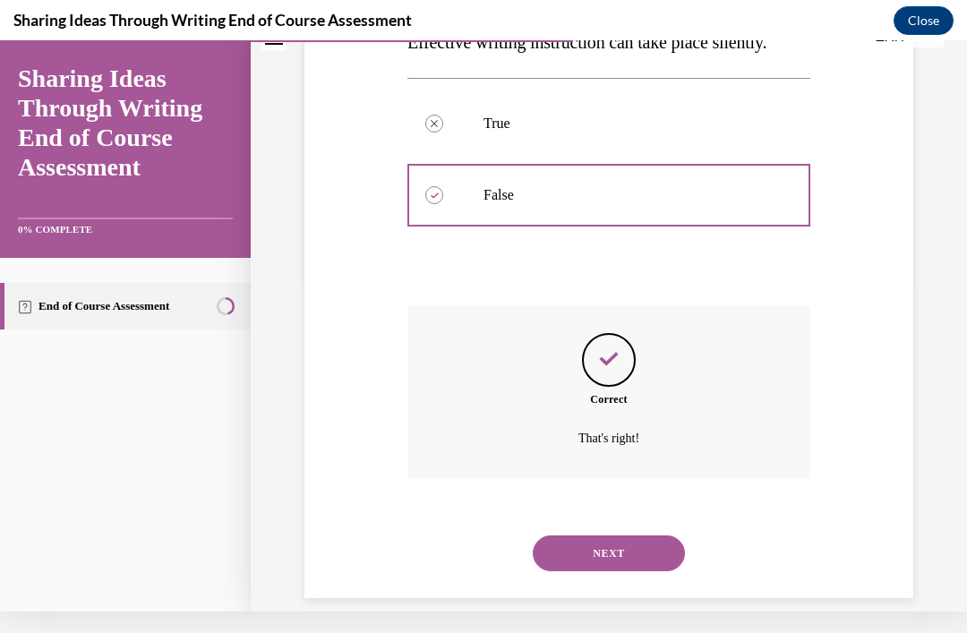
click at [647, 536] on button "NEXT" at bounding box center [609, 554] width 152 height 36
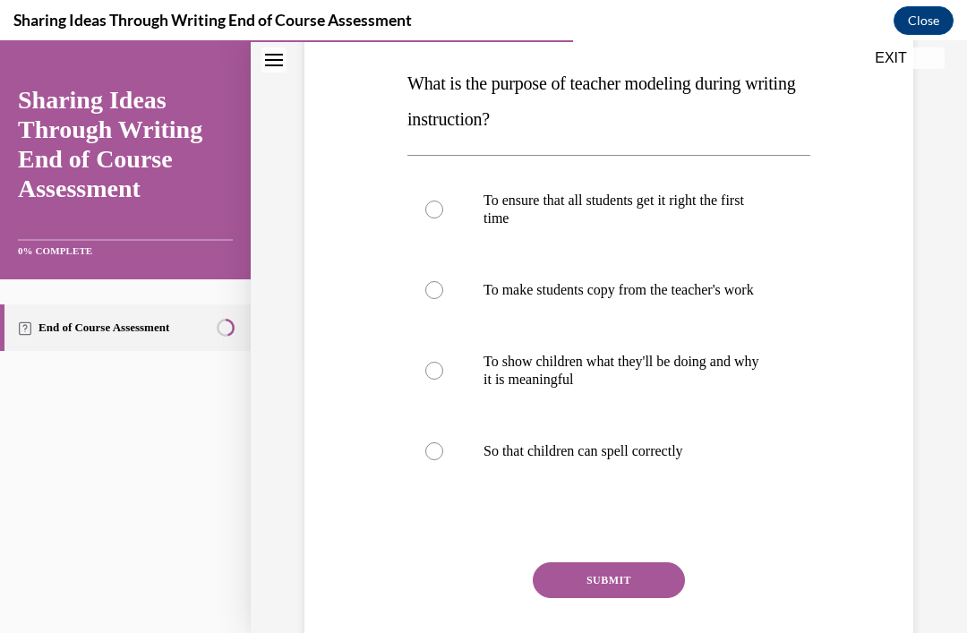
scroll to position [276, 0]
click at [441, 380] on div at bounding box center [434, 371] width 18 height 18
click at [441, 380] on input "To show children what they'll be doing and why it is meaningful" at bounding box center [434, 371] width 18 height 18
radio input "true"
click at [632, 597] on button "SUBMIT" at bounding box center [609, 580] width 152 height 36
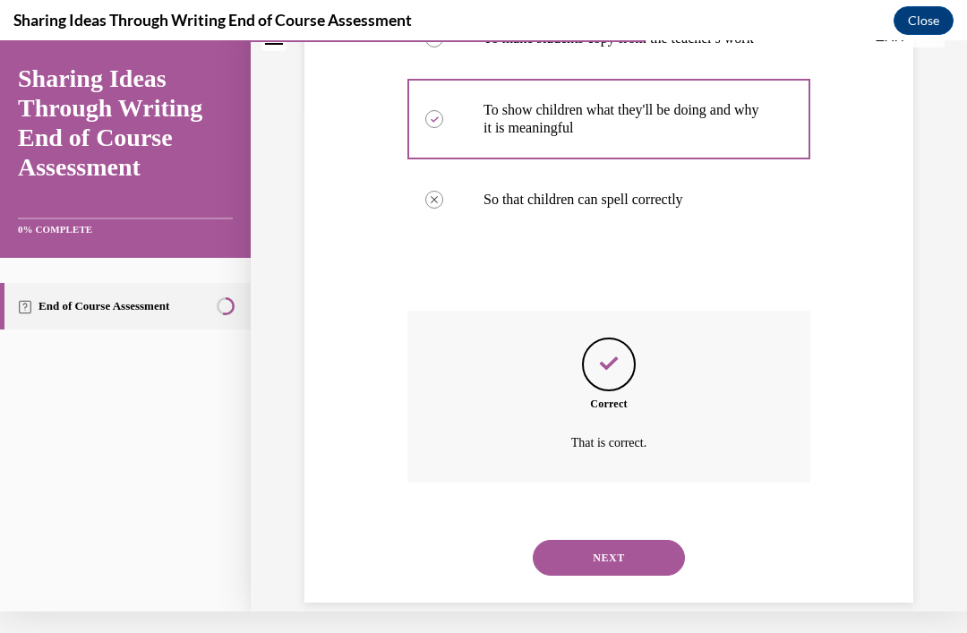
scroll to position [528, 0]
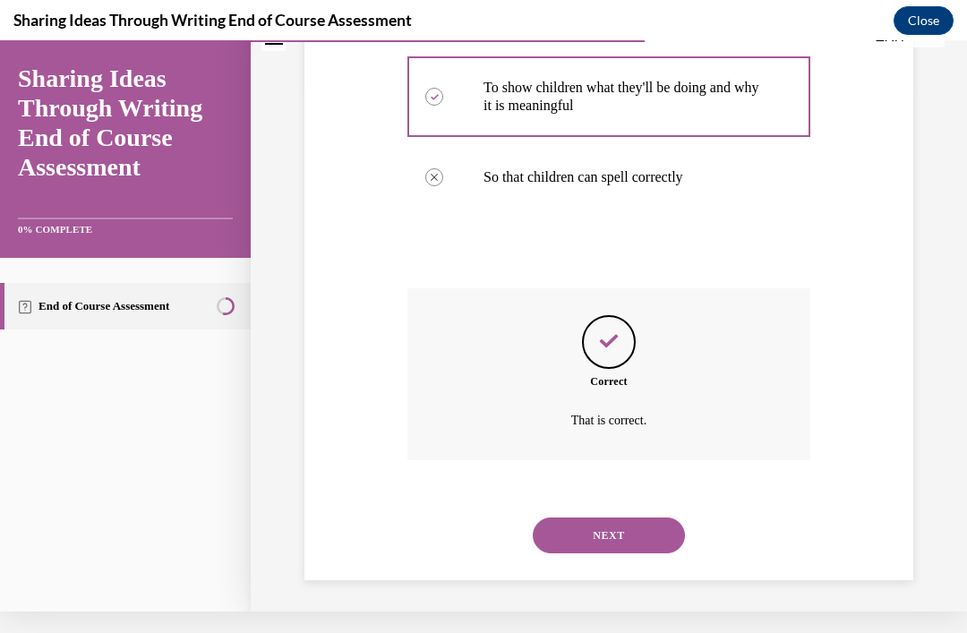
click at [640, 524] on button "NEXT" at bounding box center [609, 536] width 152 height 36
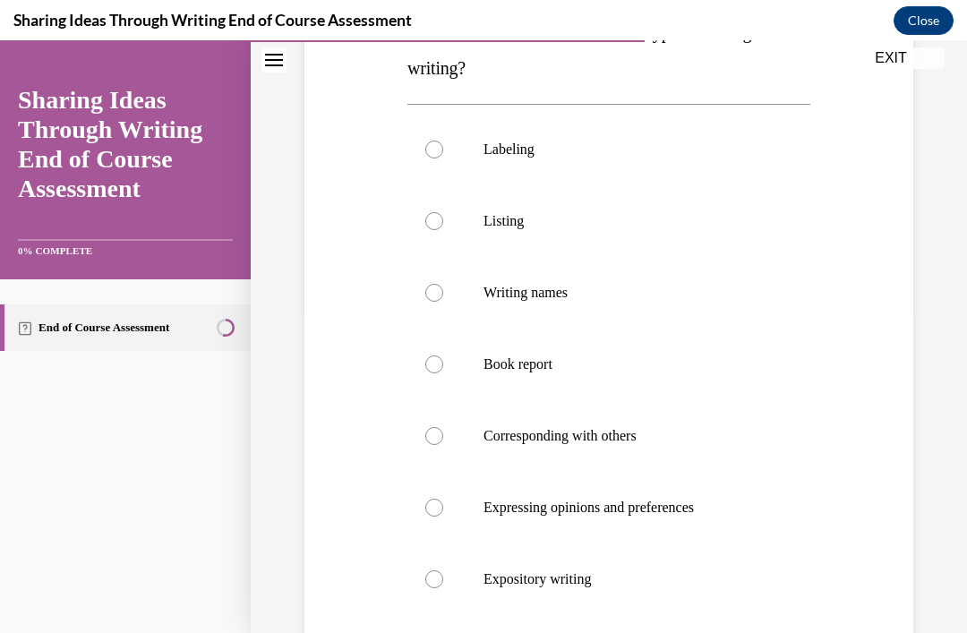
scroll to position [337, 0]
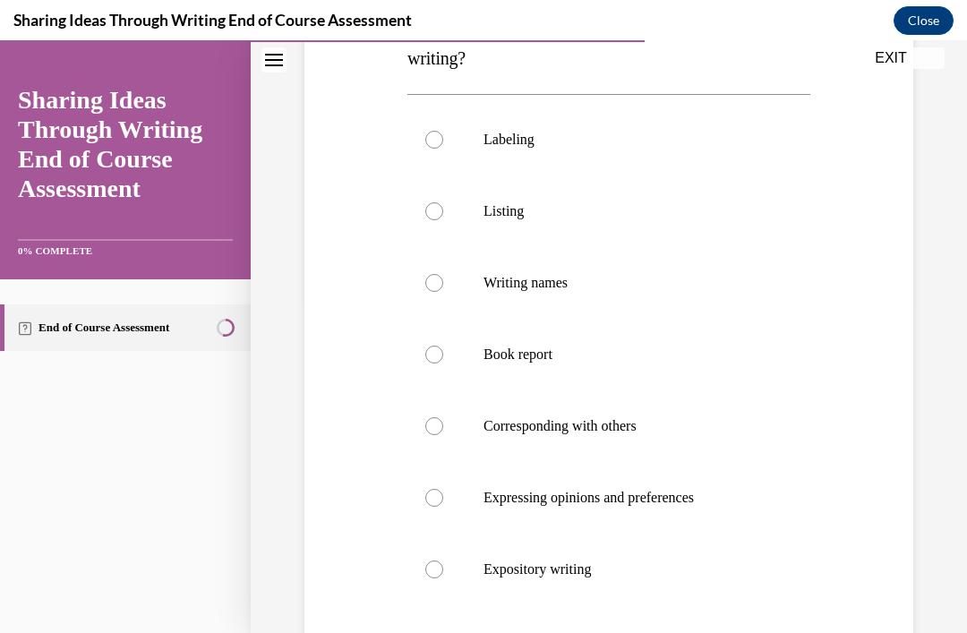
click at [442, 356] on div at bounding box center [434, 355] width 18 height 18
click at [442, 356] on input "Book report" at bounding box center [434, 355] width 18 height 18
radio input "true"
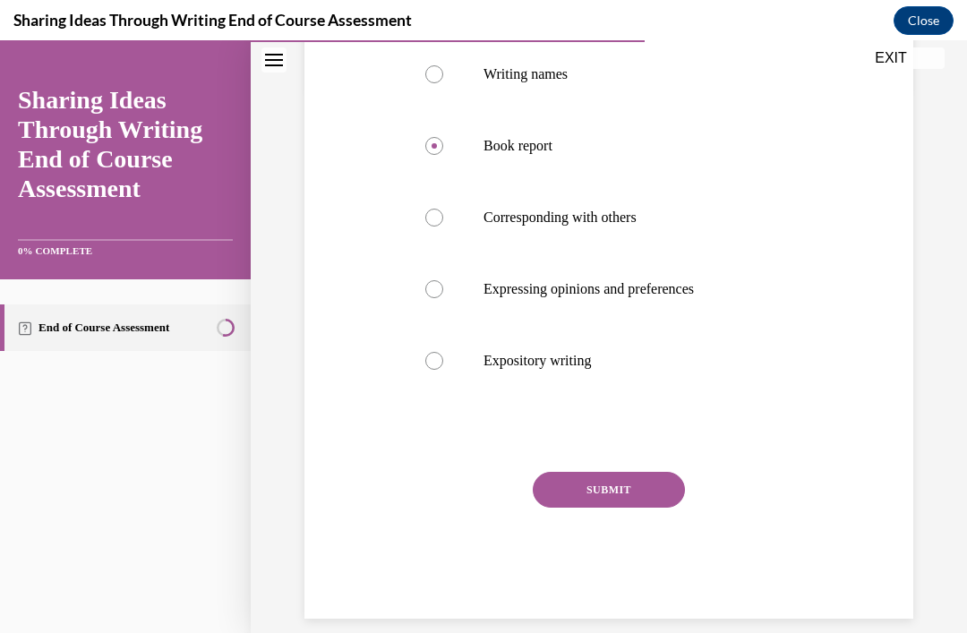
click at [573, 498] on button "SUBMIT" at bounding box center [609, 490] width 152 height 36
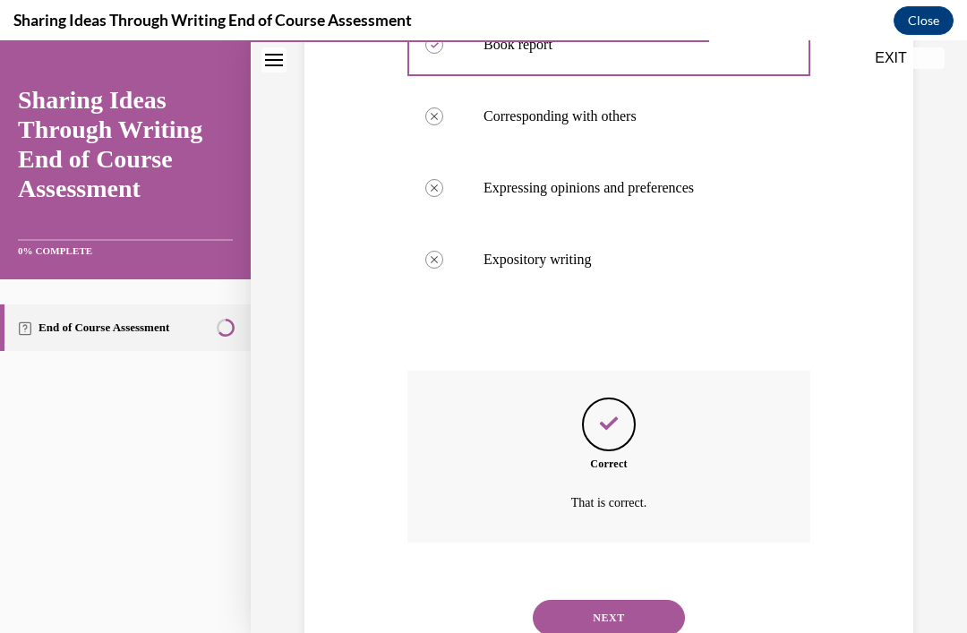
scroll to position [690, 0]
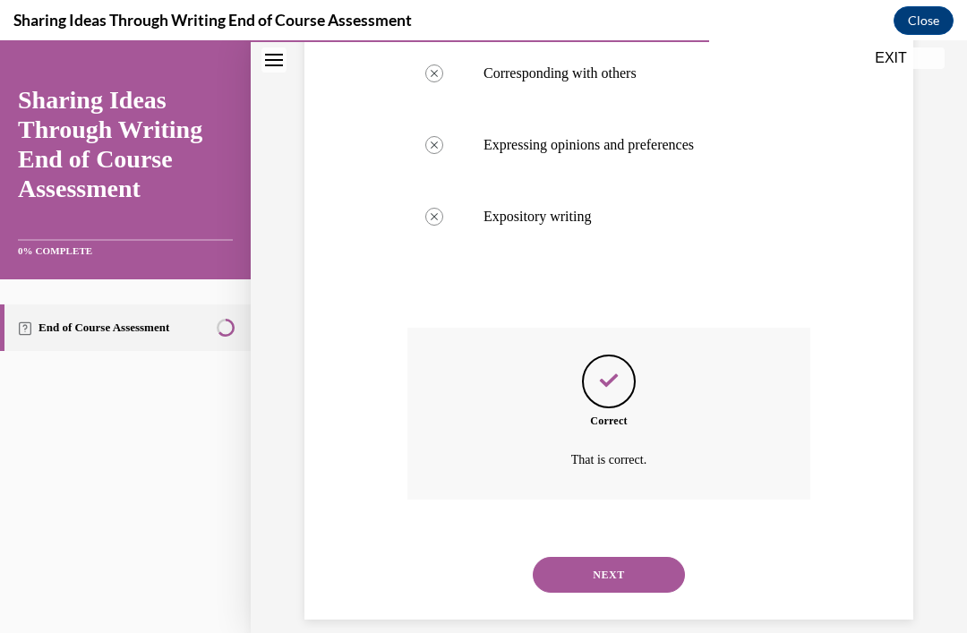
click at [647, 566] on button "NEXT" at bounding box center [609, 575] width 152 height 36
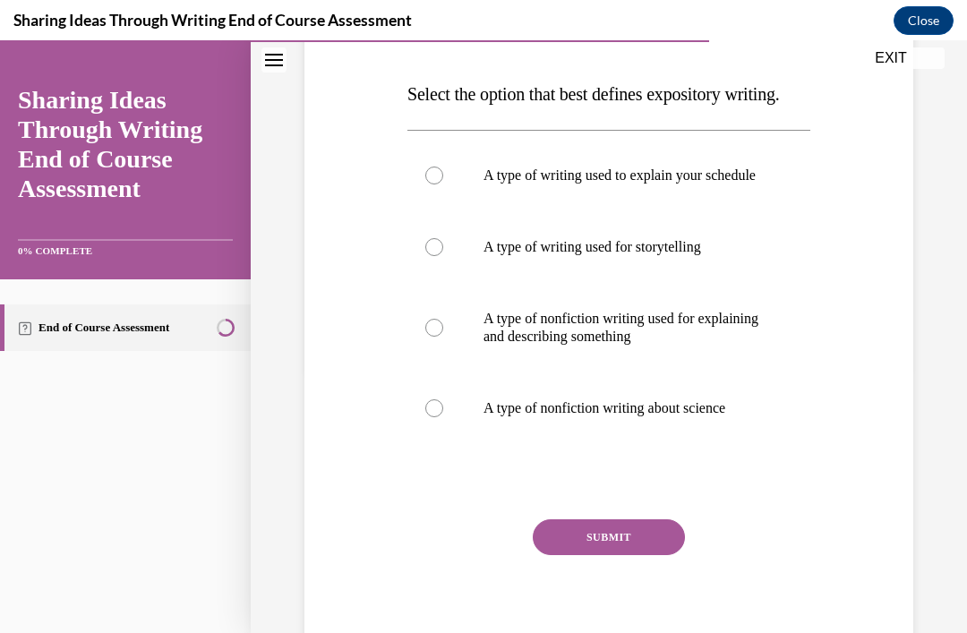
scroll to position [260, 0]
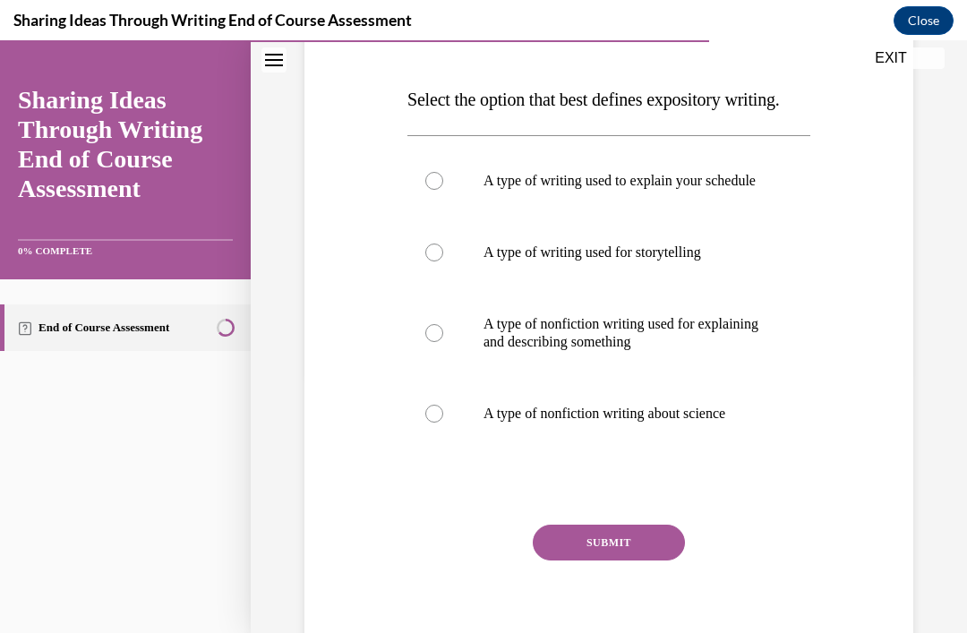
click at [444, 378] on label "A type of nonfiction writing used for explaining and describing something" at bounding box center [609, 333] width 403 height 90
click at [443, 342] on input "A type of nonfiction writing used for explaining and describing something" at bounding box center [434, 333] width 18 height 18
radio input "true"
click at [651, 561] on button "SUBMIT" at bounding box center [609, 543] width 152 height 36
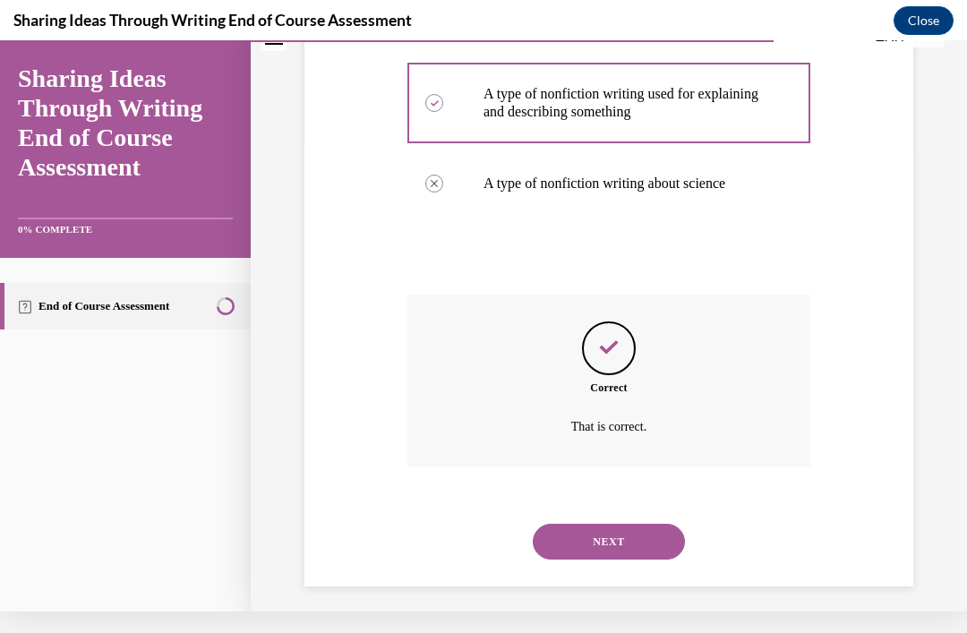
scroll to position [511, 0]
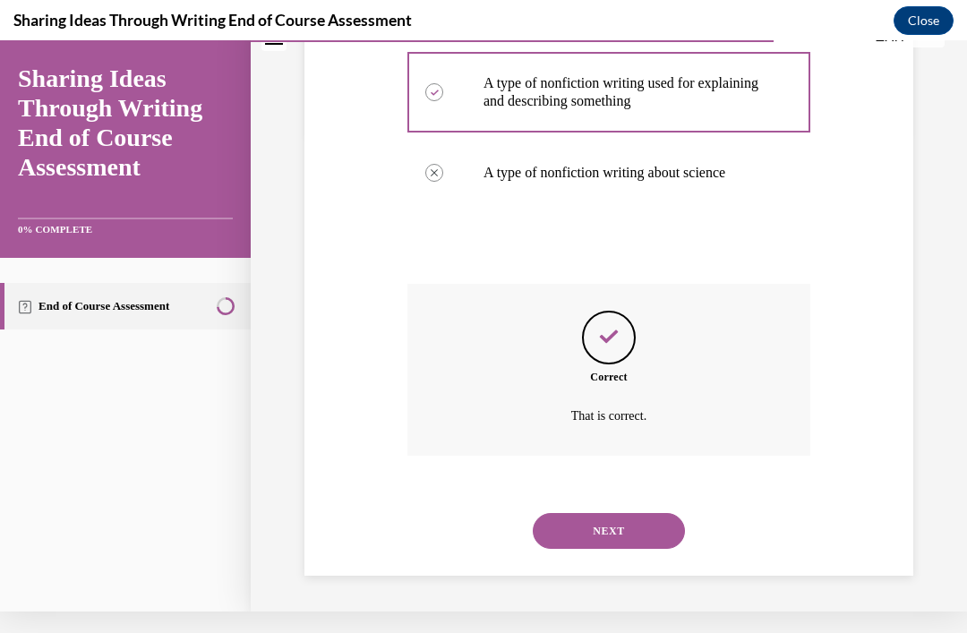
click at [652, 519] on button "NEXT" at bounding box center [609, 531] width 152 height 36
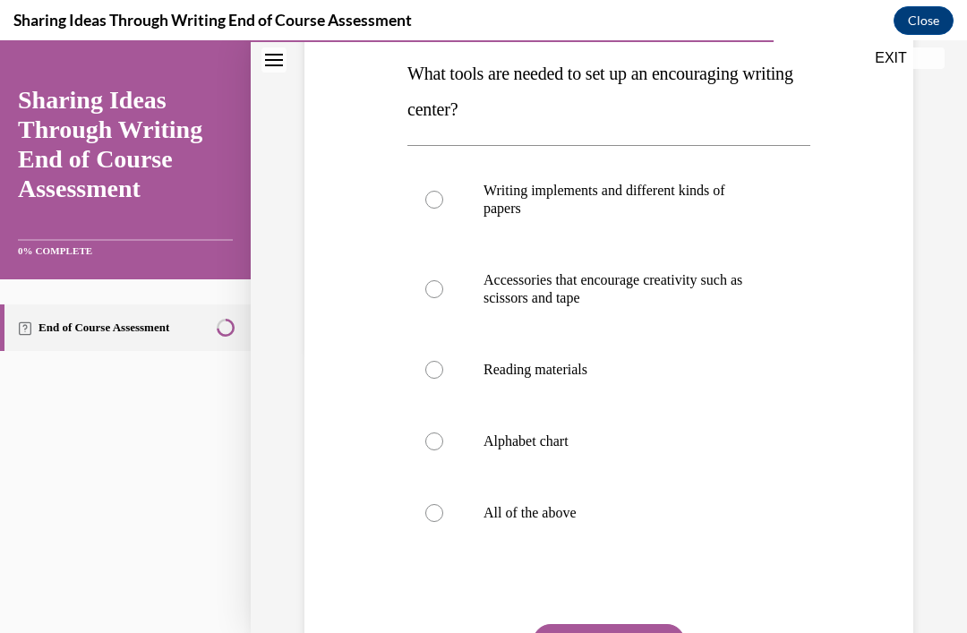
scroll to position [288, 0]
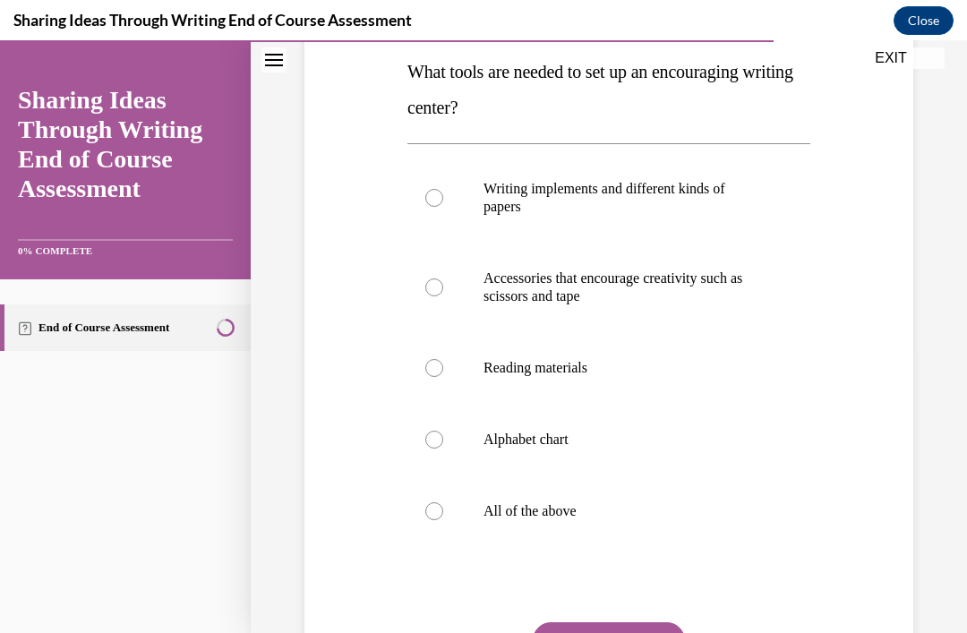
click at [441, 531] on label "All of the above" at bounding box center [609, 512] width 403 height 72
click at [441, 520] on input "All of the above" at bounding box center [434, 511] width 18 height 18
radio input "true"
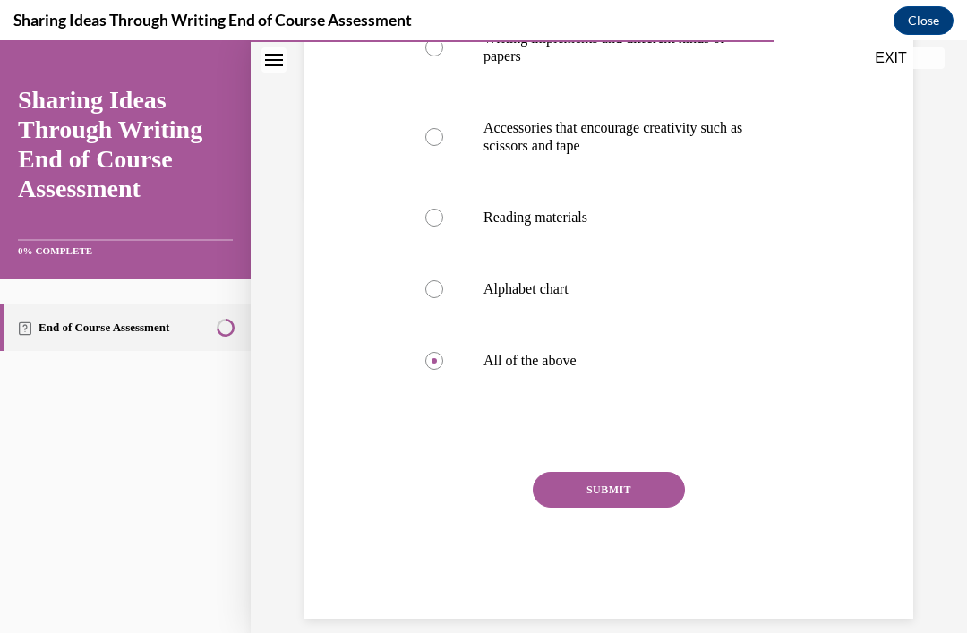
click at [624, 489] on button "SUBMIT" at bounding box center [609, 490] width 152 height 36
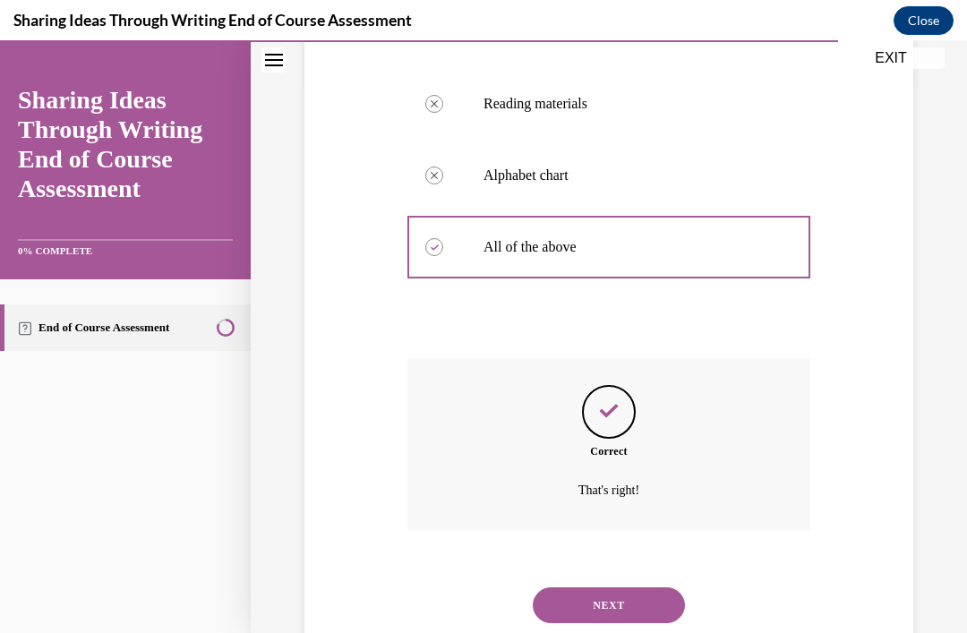
scroll to position [582, 0]
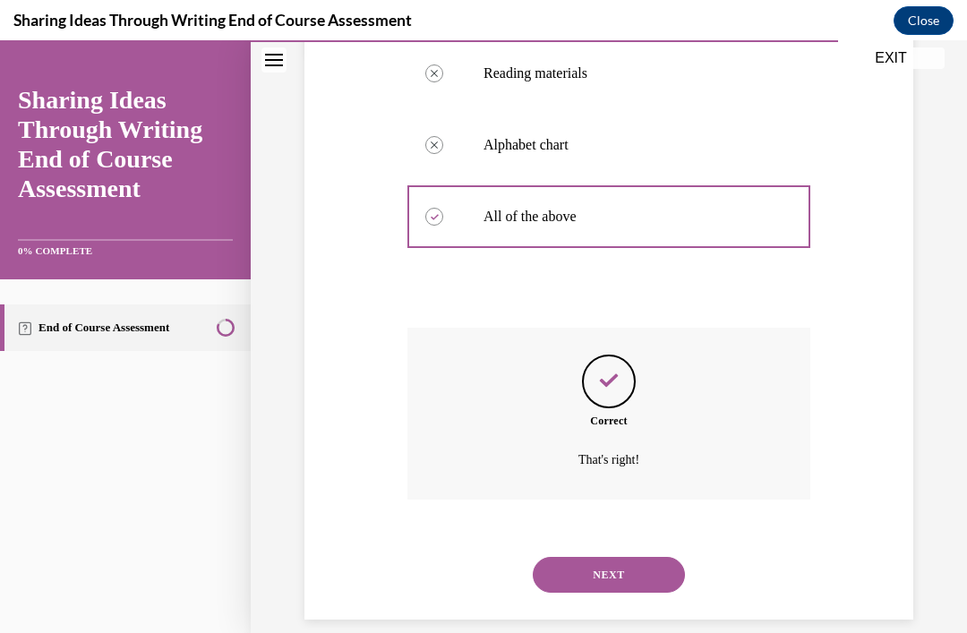
click at [637, 557] on button "NEXT" at bounding box center [609, 575] width 152 height 36
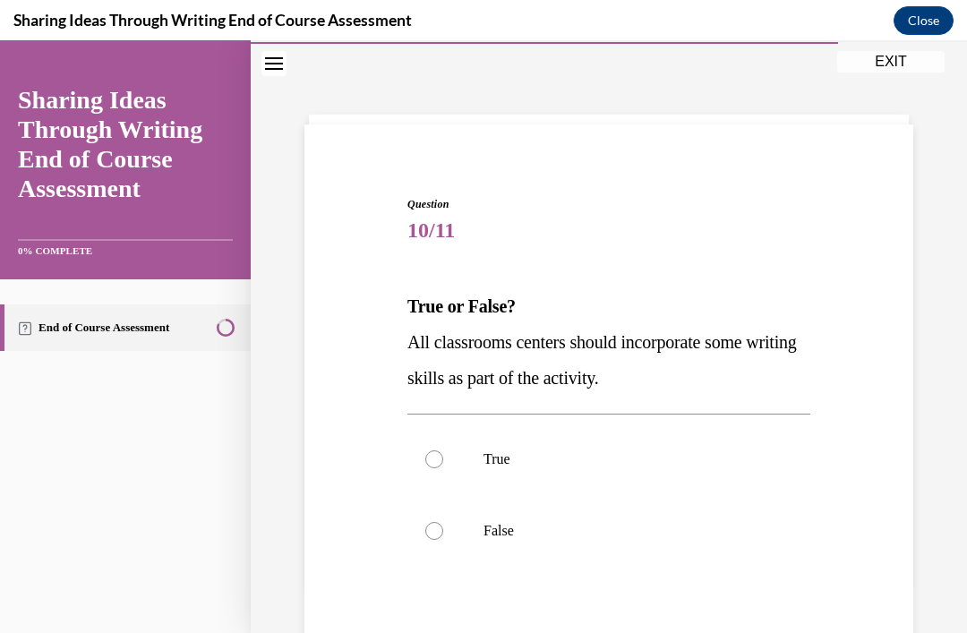
scroll to position [51, 0]
click at [433, 457] on div at bounding box center [434, 461] width 18 height 18
click at [433, 457] on input "True" at bounding box center [434, 461] width 18 height 18
radio input "true"
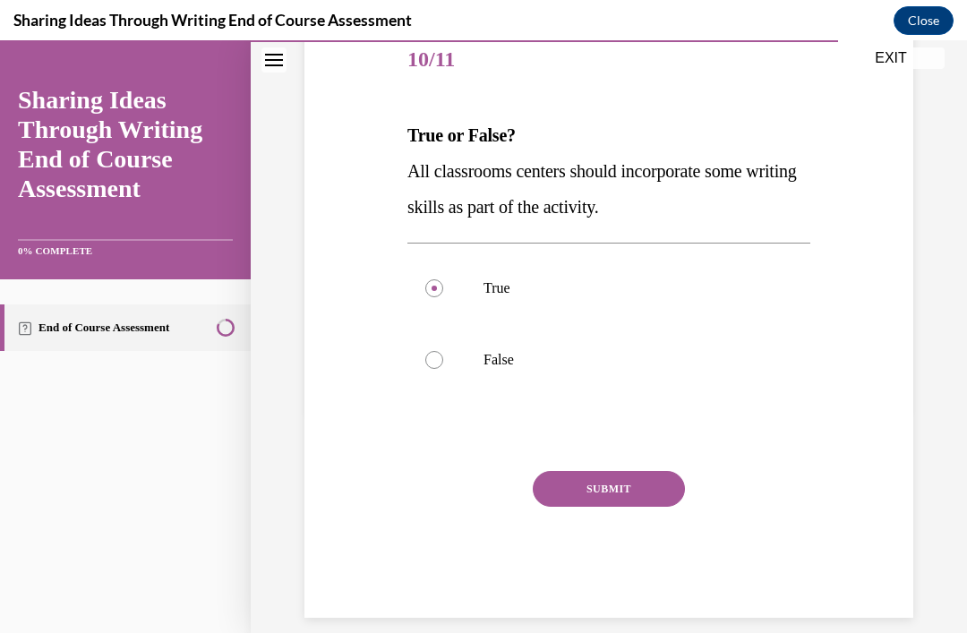
scroll to position [223, 0]
click at [654, 486] on button "SUBMIT" at bounding box center [609, 490] width 152 height 36
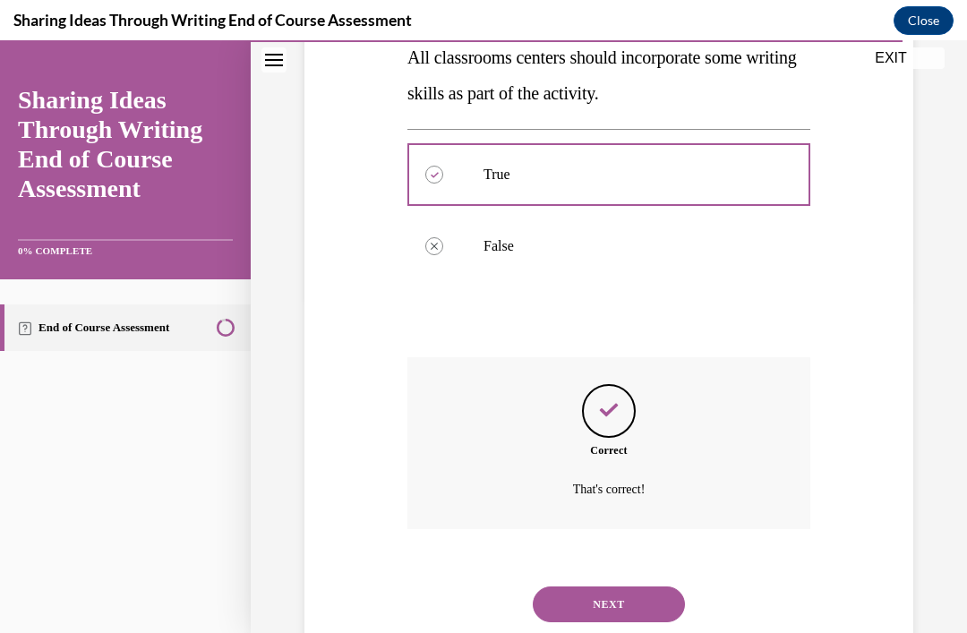
scroll to position [367, 0]
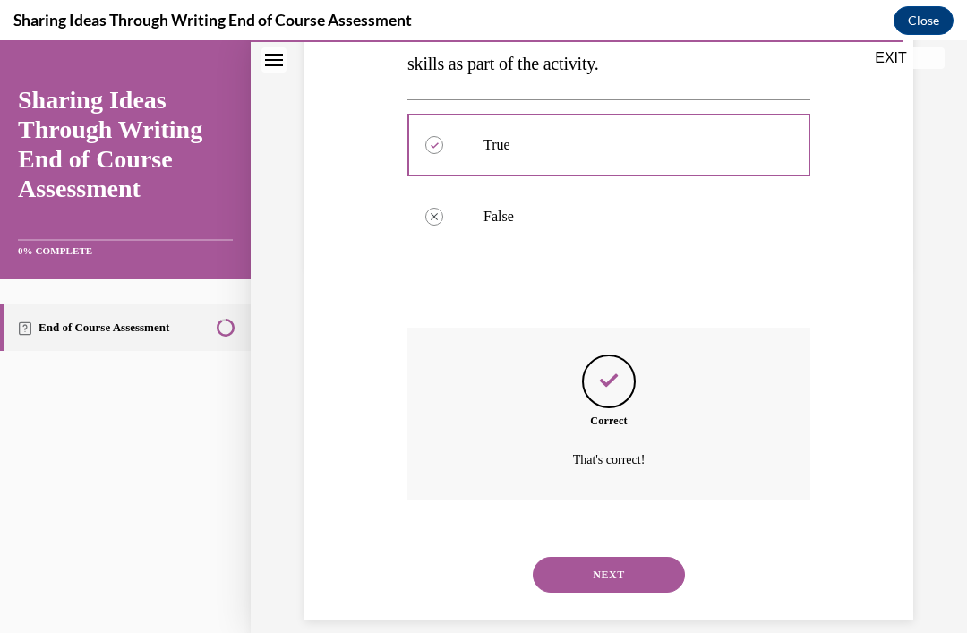
click at [636, 557] on button "NEXT" at bounding box center [609, 575] width 152 height 36
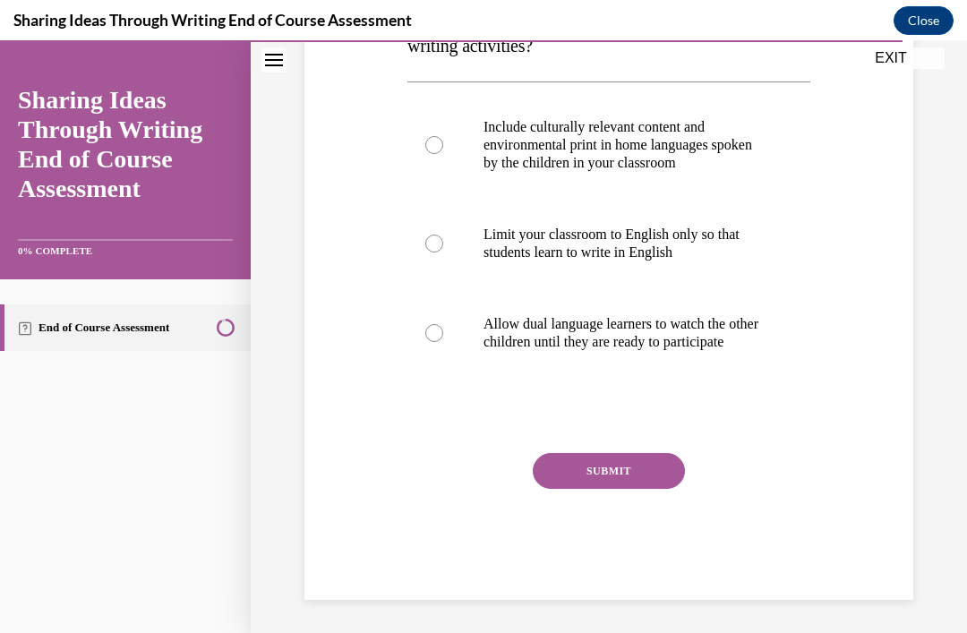
scroll to position [348, 0]
click at [450, 142] on label "Include culturally relevant content and environmental print in home languages s…" at bounding box center [609, 145] width 403 height 107
click at [443, 142] on input "Include culturally relevant content and environmental print in home languages s…" at bounding box center [434, 146] width 18 height 18
radio input "true"
click at [652, 490] on button "SUBMIT" at bounding box center [609, 472] width 152 height 36
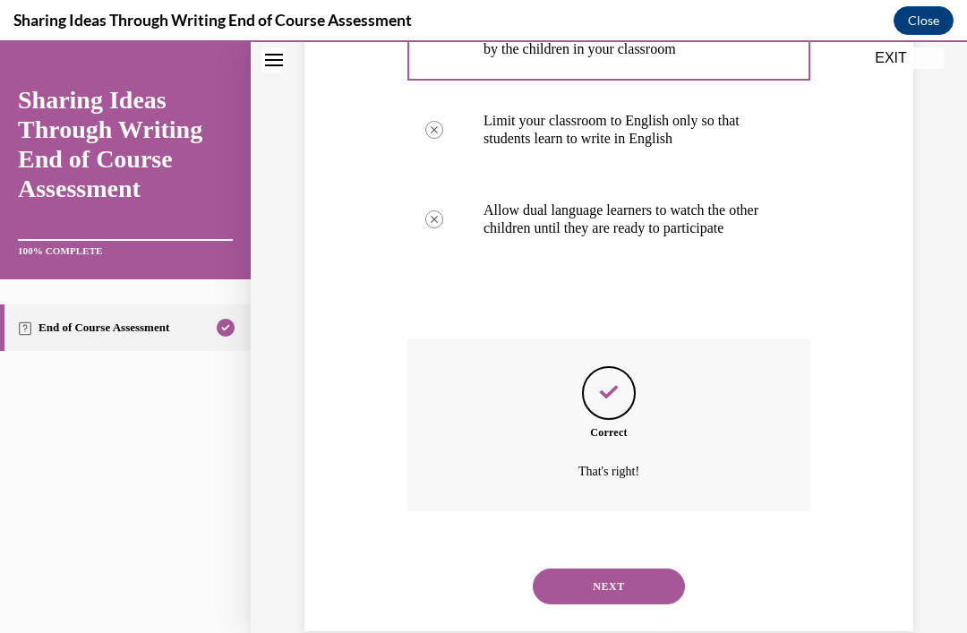
scroll to position [493, 0]
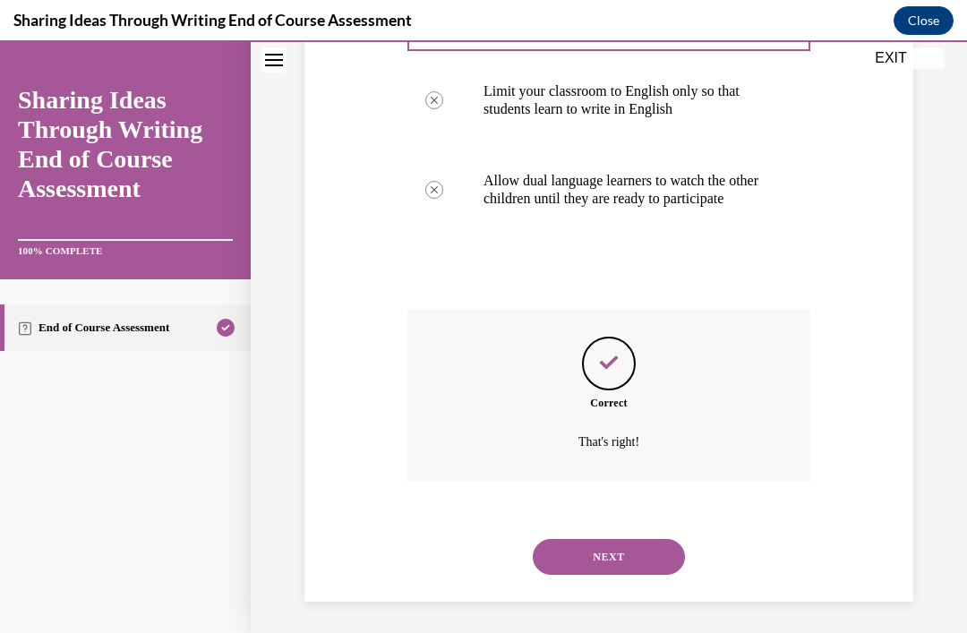
click at [622, 539] on button "NEXT" at bounding box center [609, 557] width 152 height 36
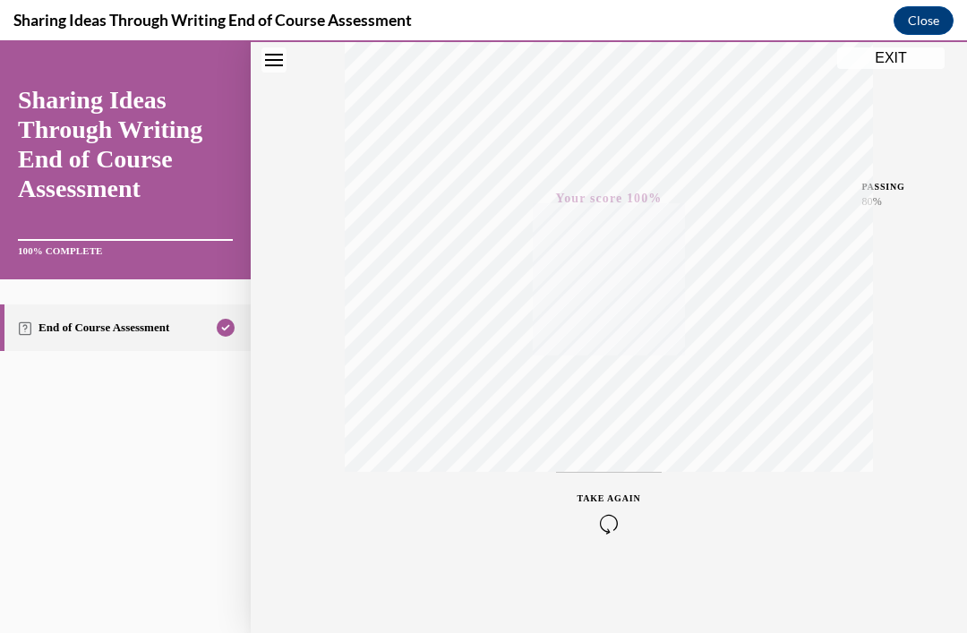
scroll to position [325, 0]
click at [889, 64] on button "EXIT" at bounding box center [890, 57] width 107 height 21
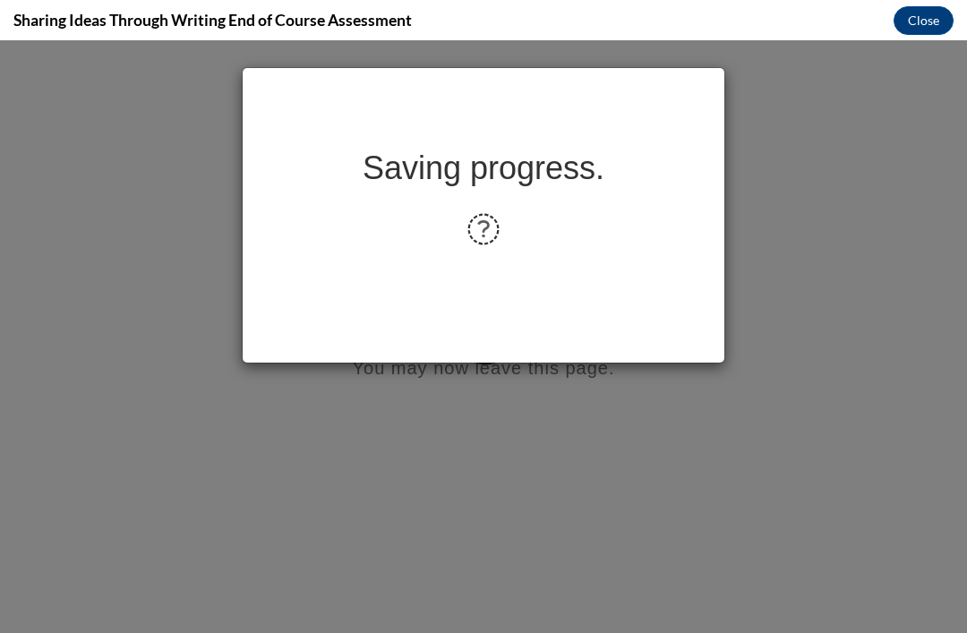
scroll to position [0, 0]
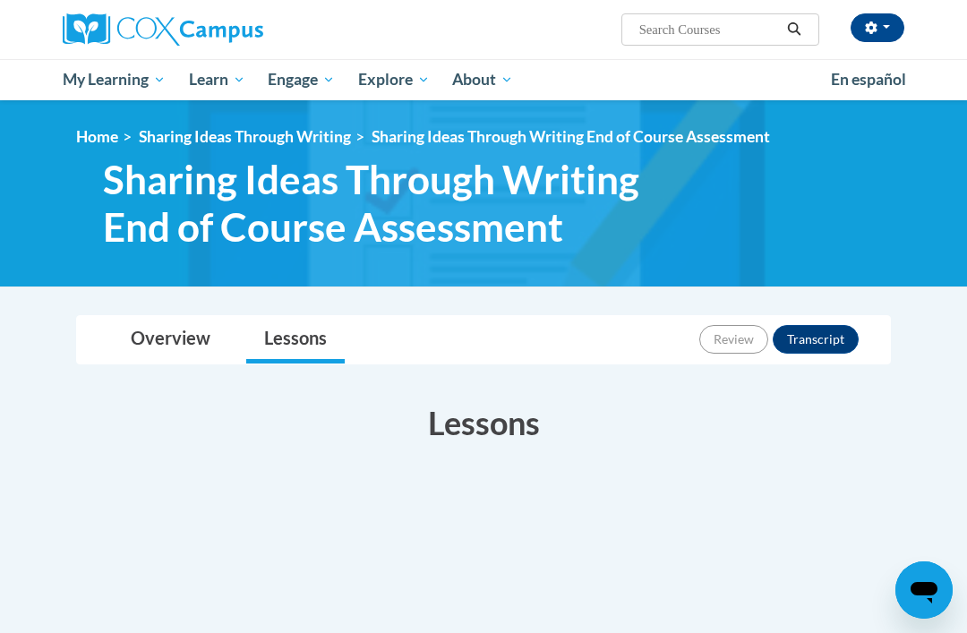
click at [0, 0] on span "My Course Progress" at bounding box center [0, 0] width 0 height 0
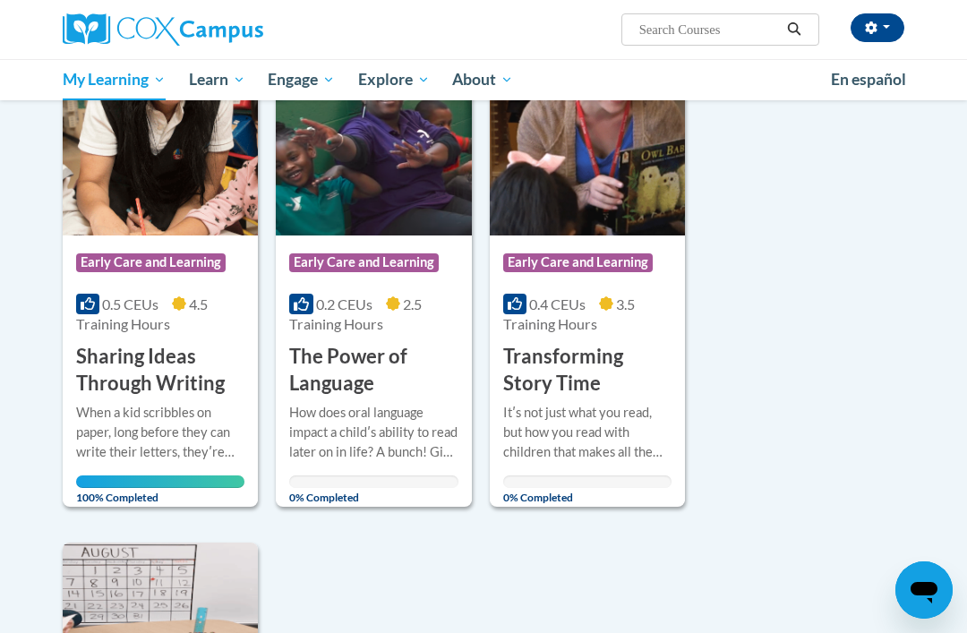
scroll to position [867, 0]
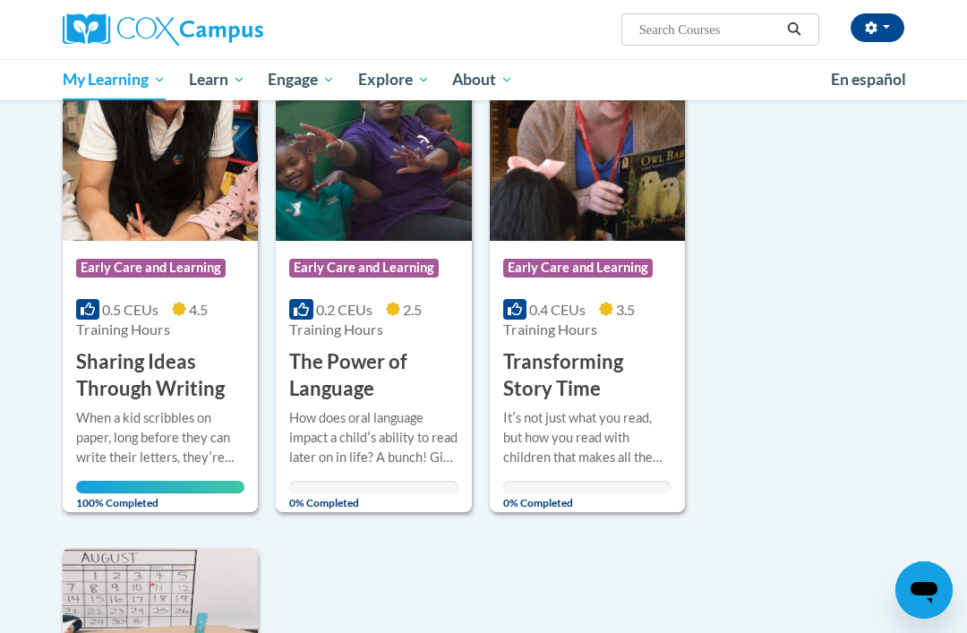
click at [0, 0] on span "Certificates" at bounding box center [0, 0] width 0 height 0
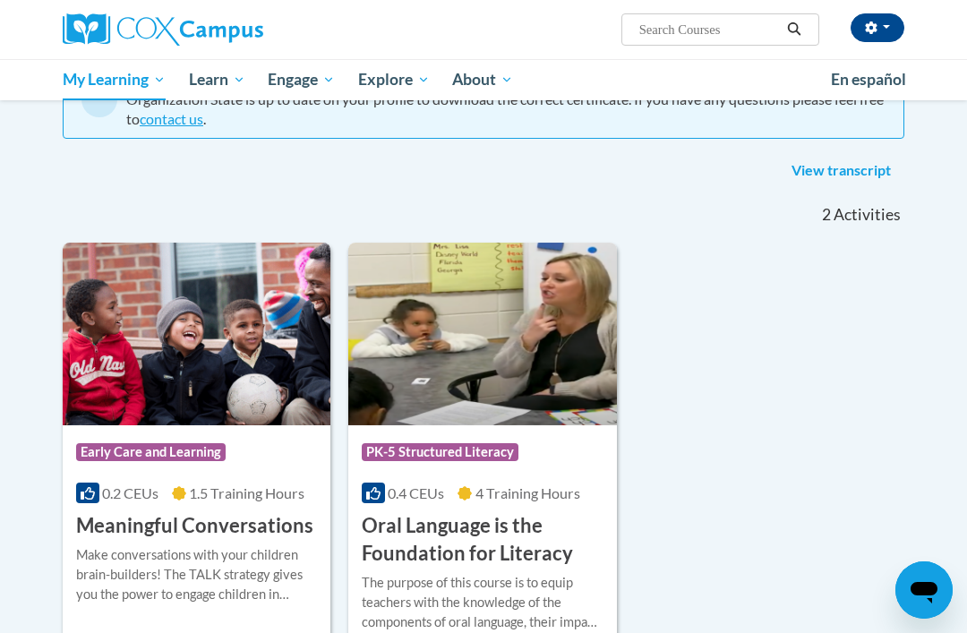
scroll to position [215, 0]
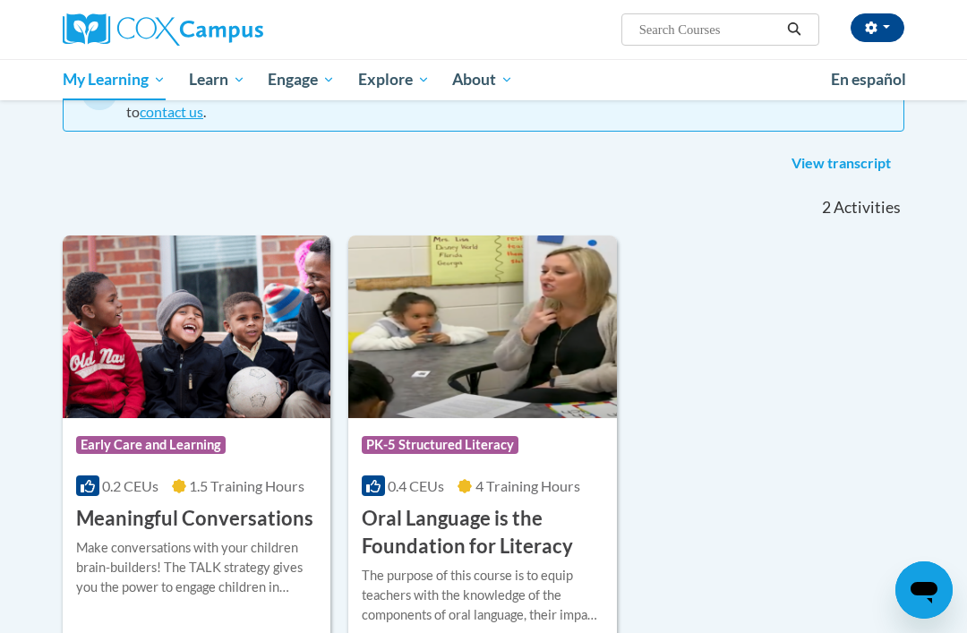
click at [266, 398] on img at bounding box center [197, 327] width 268 height 183
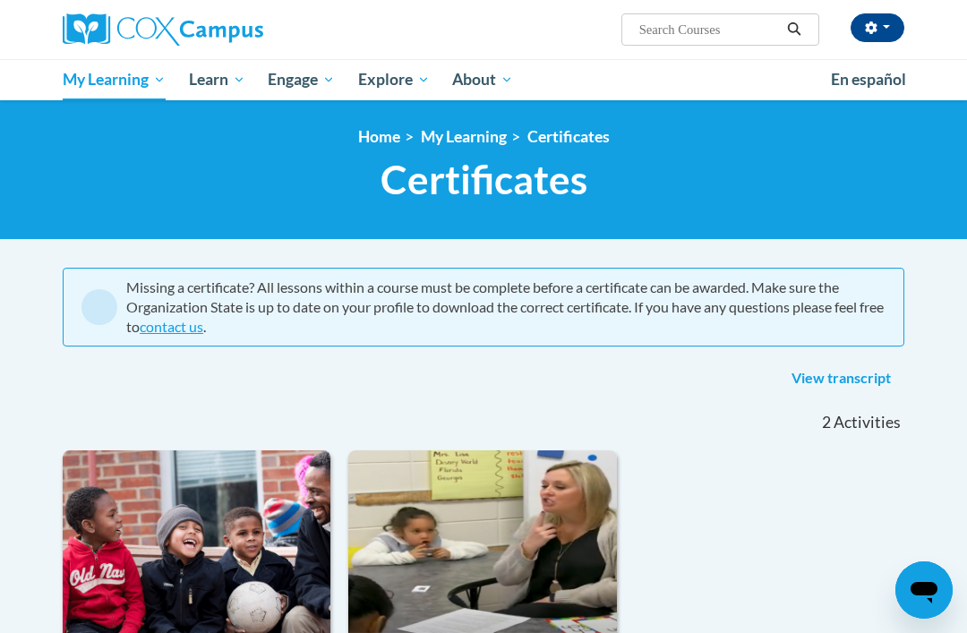
click at [855, 381] on link "View transcript" at bounding box center [841, 379] width 126 height 29
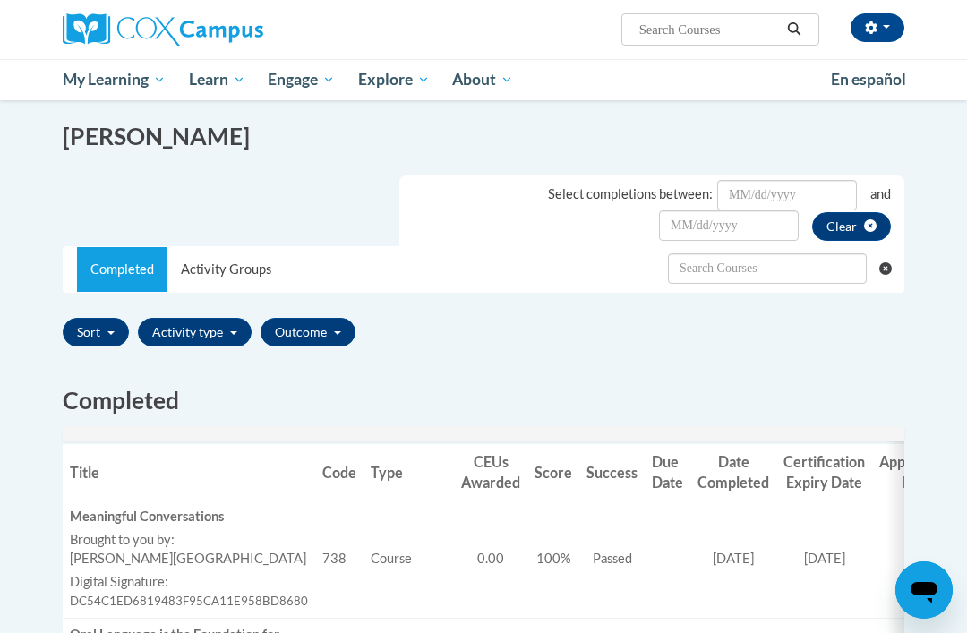
scroll to position [241, 0]
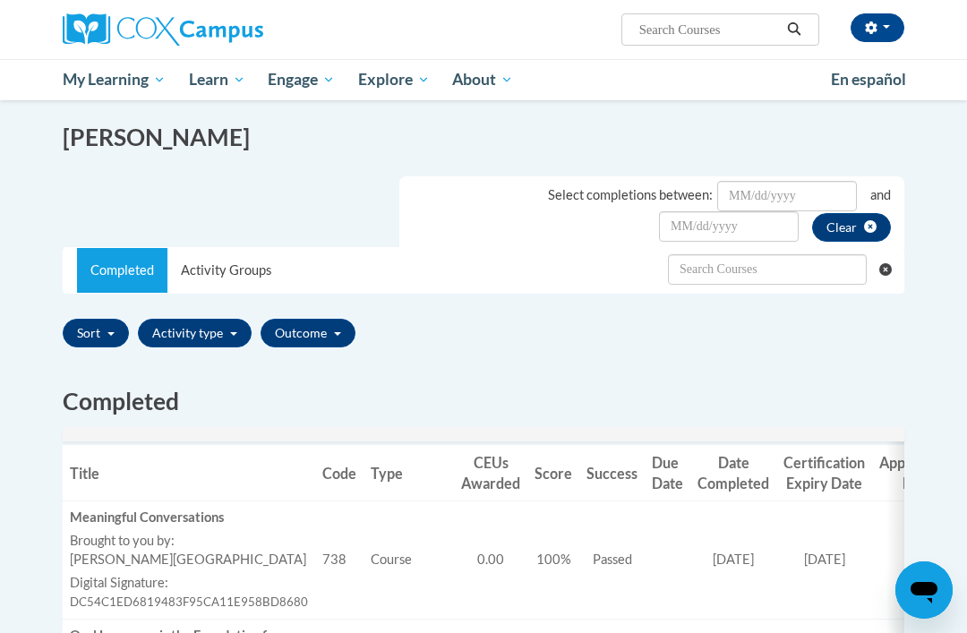
click at [349, 315] on div "Sort Title Code Date Completed Certificate Expiration Dated Due Date Selected F…" at bounding box center [484, 333] width 842 height 42
click at [345, 322] on button "Outcome" at bounding box center [308, 333] width 95 height 29
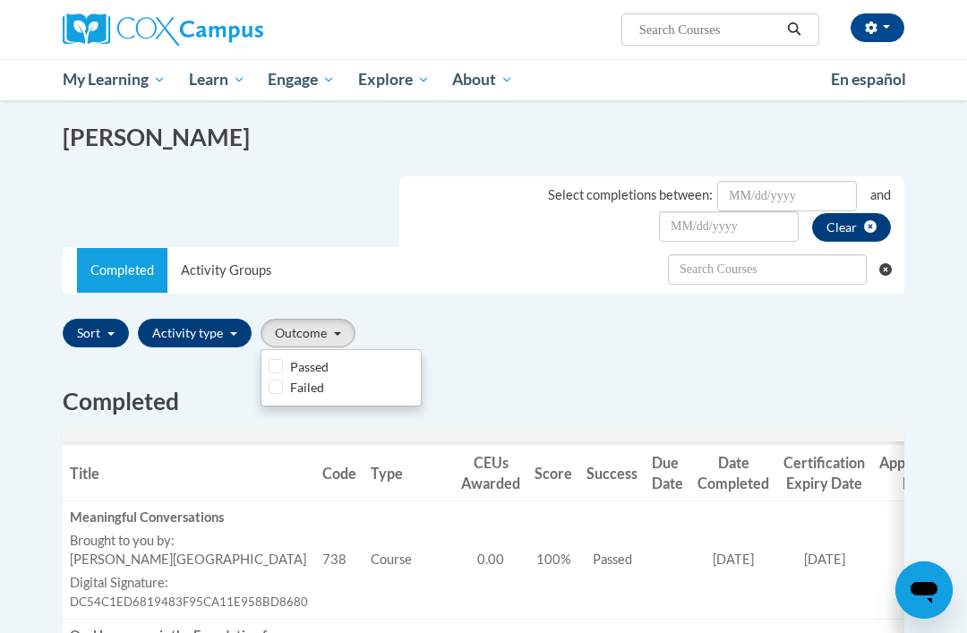
click at [872, 343] on div at bounding box center [483, 316] width 967 height 633
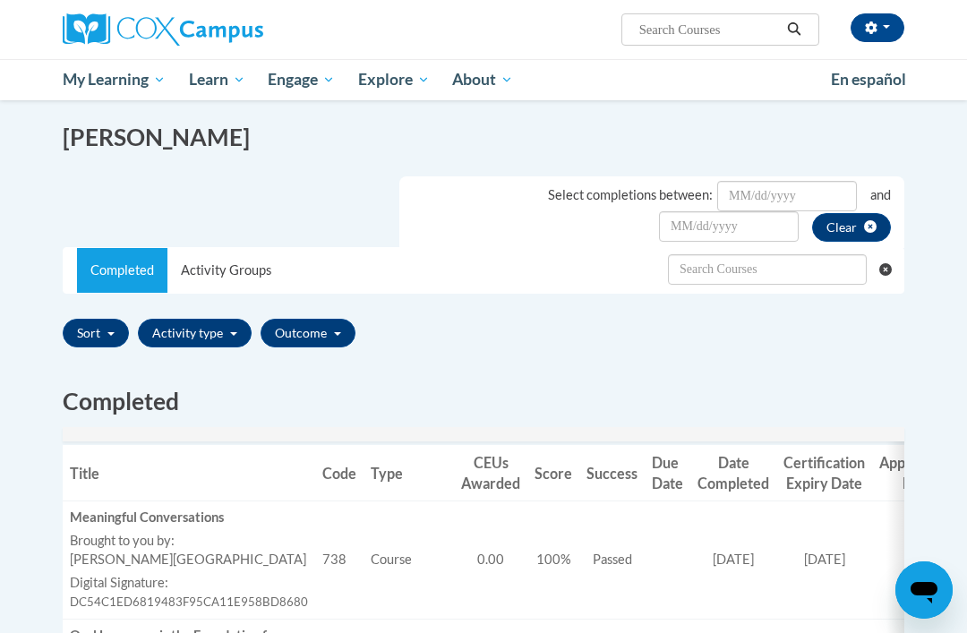
click at [897, 257] on button "Clear searching" at bounding box center [892, 269] width 24 height 43
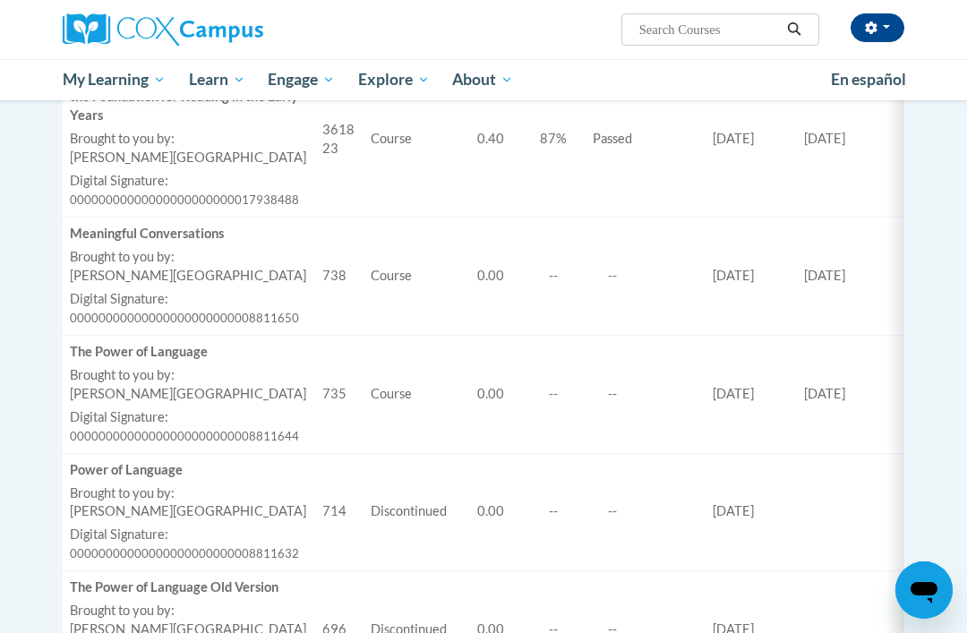
scroll to position [1030, 0]
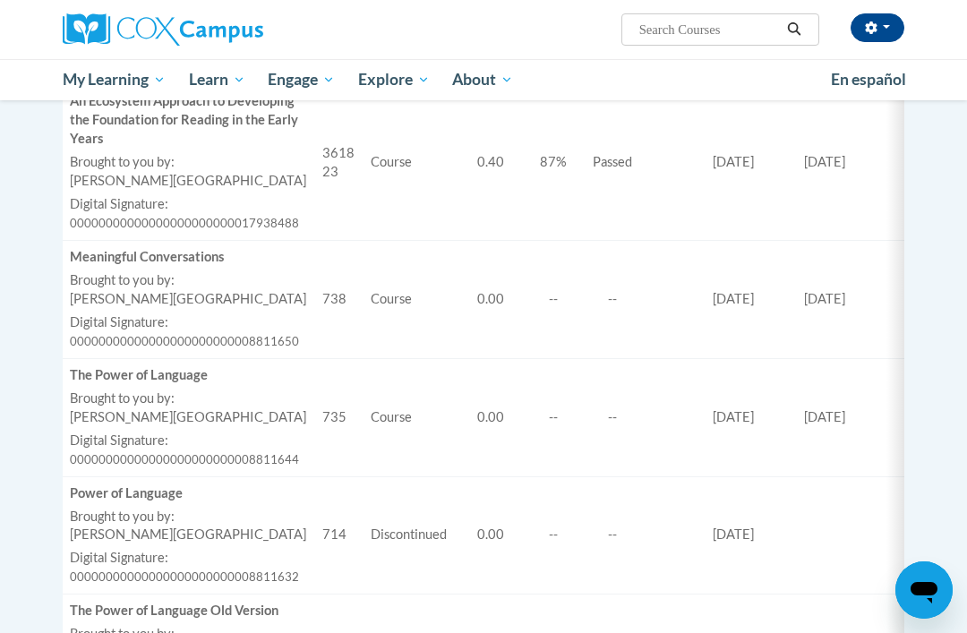
click at [0, 0] on span "My Course Progress" at bounding box center [0, 0] width 0 height 0
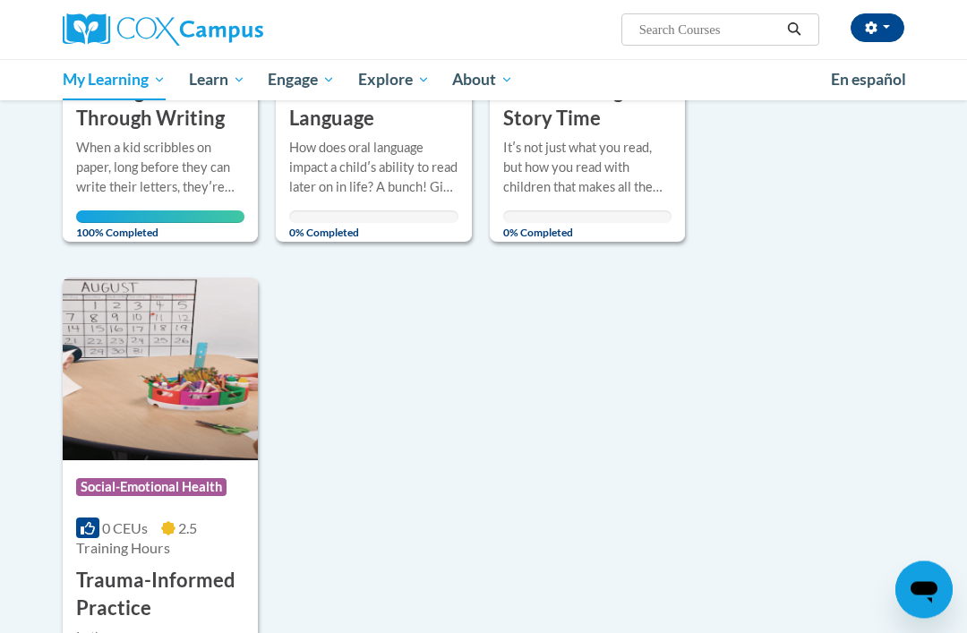
scroll to position [1155, 0]
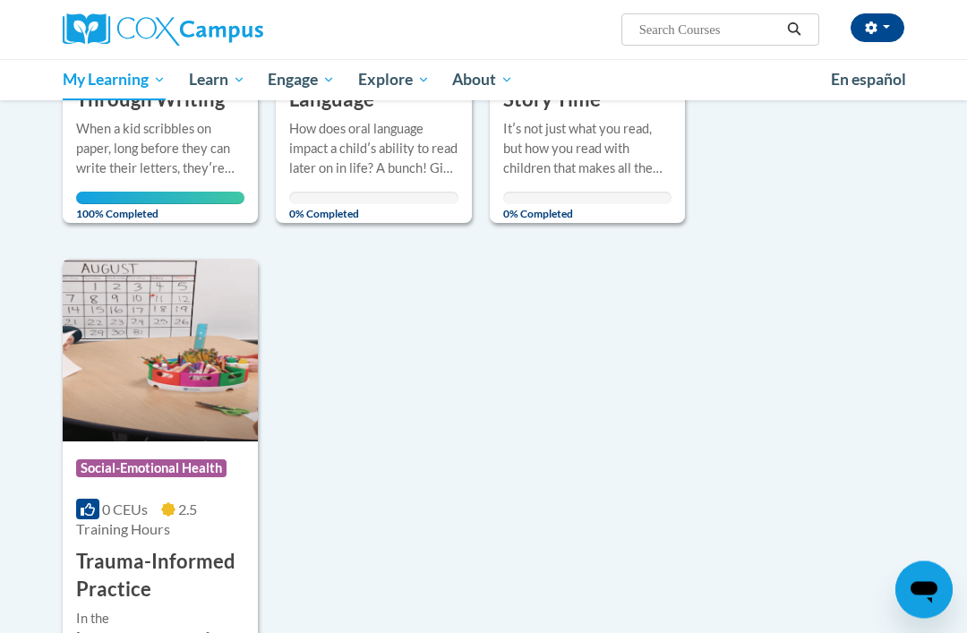
click at [239, 523] on div "0 CEUs 2.5 Training Hours" at bounding box center [160, 520] width 168 height 39
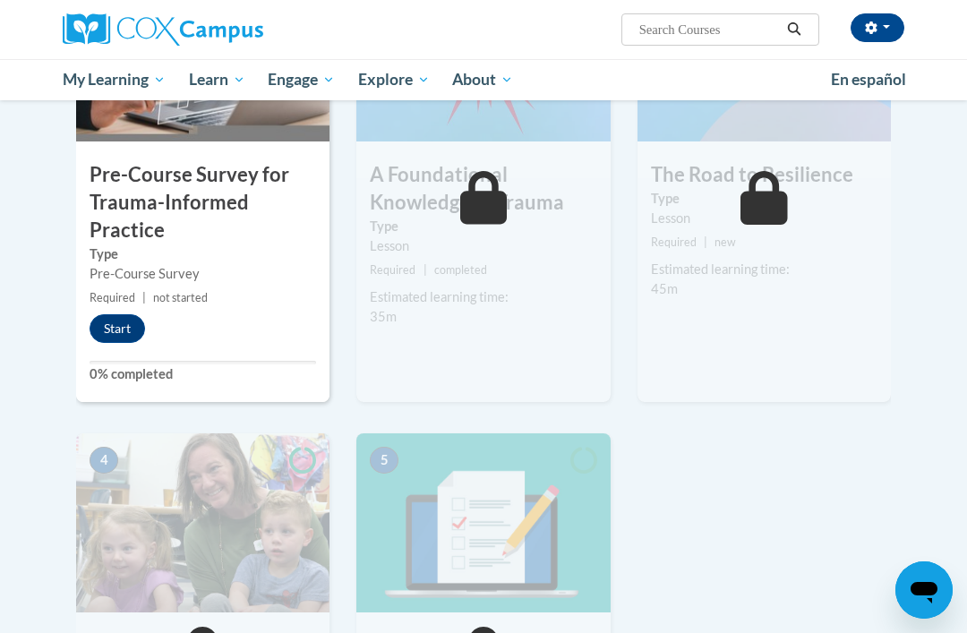
scroll to position [503, 0]
